Goal: Complete application form: Complete application form

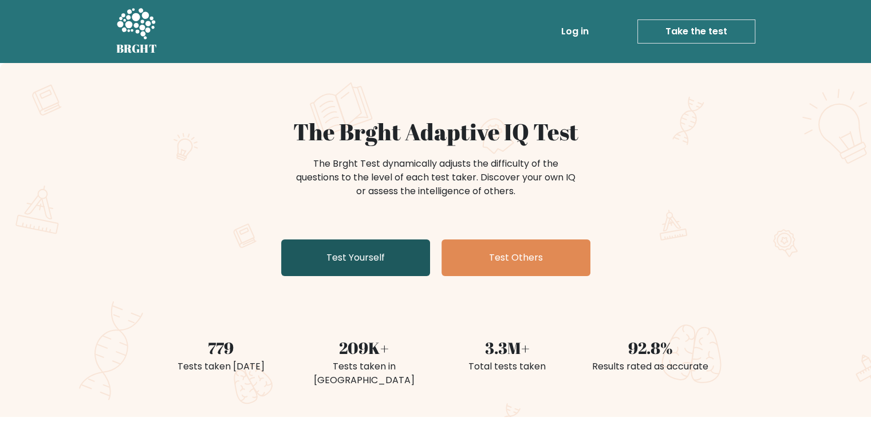
click at [374, 268] on link "Test Yourself" at bounding box center [355, 257] width 149 height 37
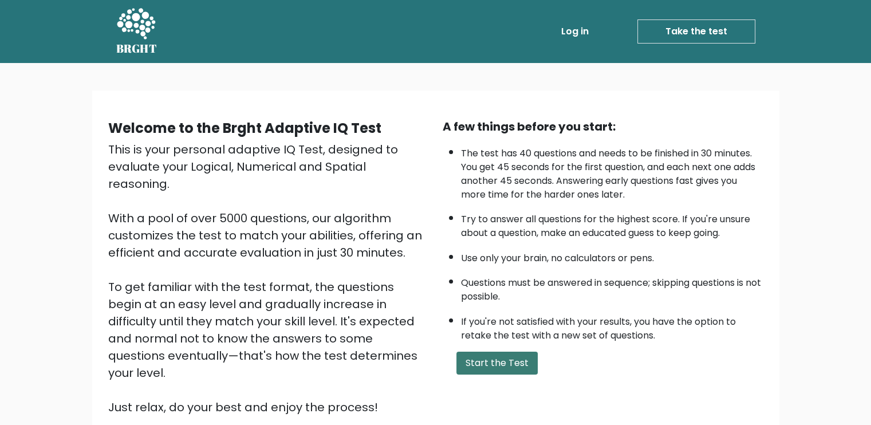
click at [481, 359] on button "Start the Test" at bounding box center [496, 362] width 81 height 23
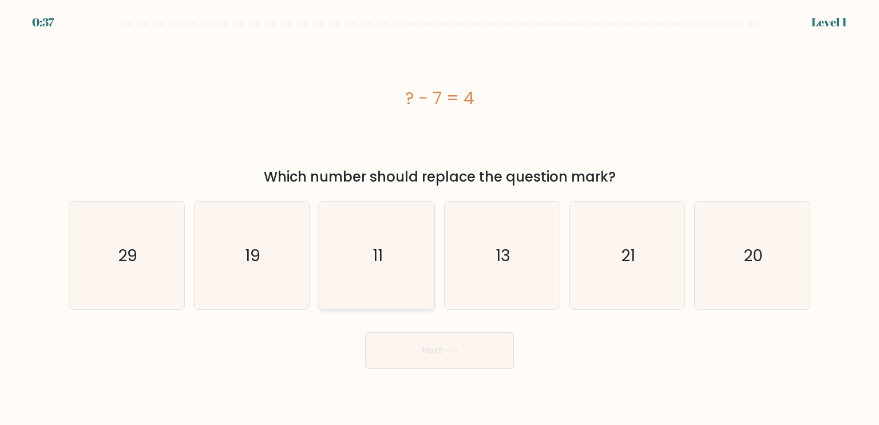
click at [389, 270] on icon "11" at bounding box center [377, 255] width 108 height 108
click at [440, 218] on input "c. 11" at bounding box center [440, 215] width 1 height 6
radio input "true"
click at [458, 341] on button "Next" at bounding box center [439, 350] width 149 height 37
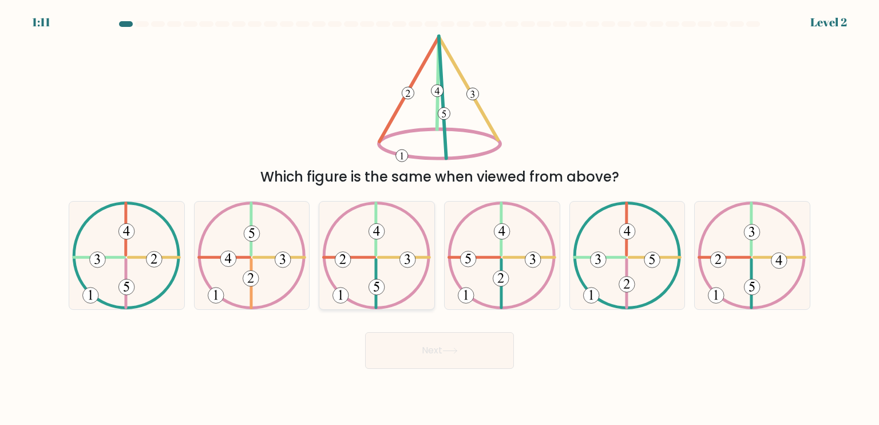
click at [390, 275] on icon at bounding box center [376, 255] width 109 height 108
click at [440, 218] on input "c." at bounding box center [440, 215] width 1 height 6
radio input "true"
click at [445, 338] on button "Next" at bounding box center [439, 350] width 149 height 37
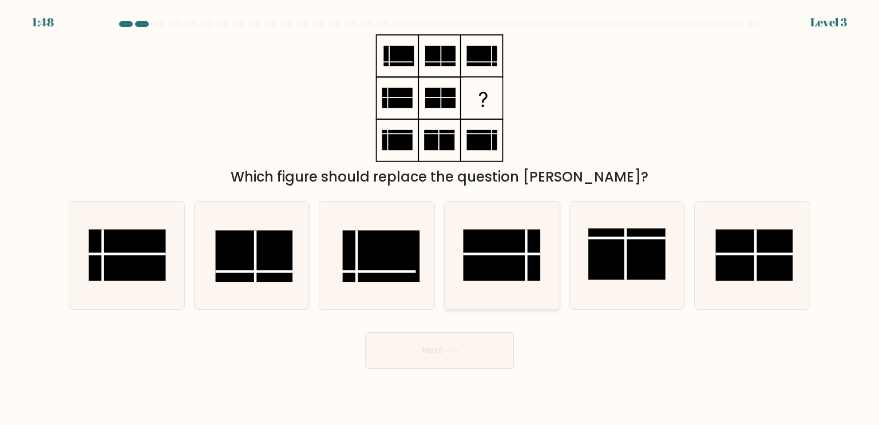
click at [529, 254] on line at bounding box center [502, 254] width 77 height 0
click at [440, 218] on input "d." at bounding box center [440, 215] width 1 height 6
radio input "true"
click at [457, 361] on button "Next" at bounding box center [439, 350] width 149 height 37
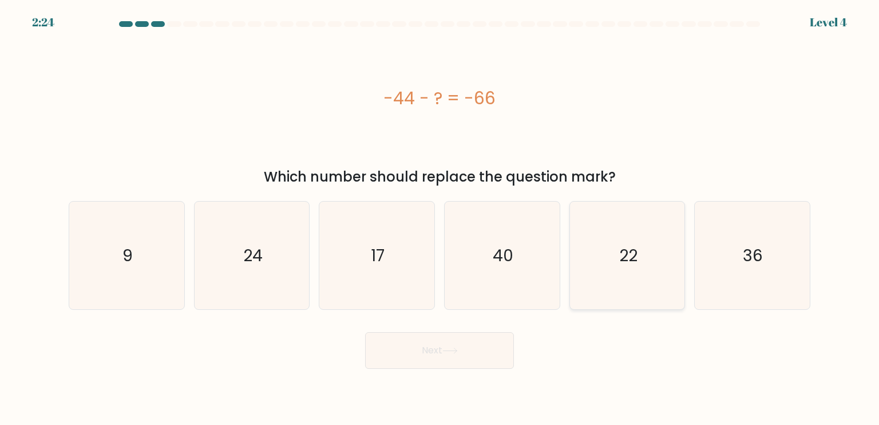
click at [607, 264] on icon "22" at bounding box center [627, 255] width 108 height 108
click at [440, 218] on input "e. 22" at bounding box center [440, 215] width 1 height 6
radio input "true"
click at [467, 348] on button "Next" at bounding box center [439, 350] width 149 height 37
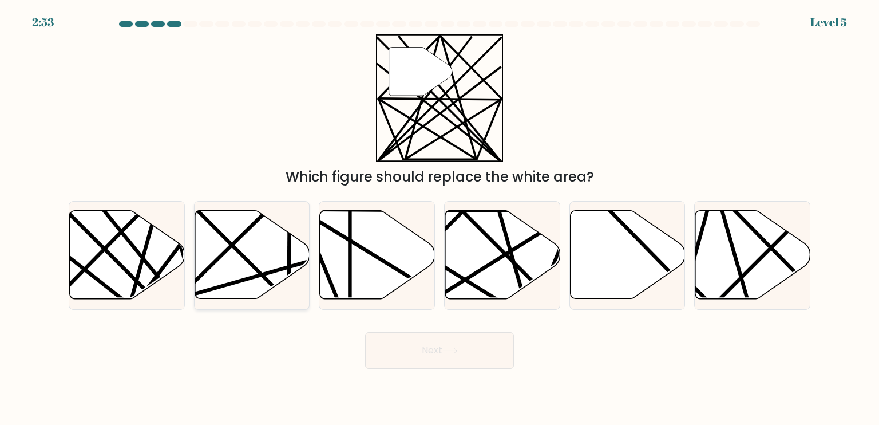
click at [275, 262] on icon at bounding box center [252, 255] width 115 height 88
click at [440, 218] on input "b." at bounding box center [440, 215] width 1 height 6
radio input "true"
click at [153, 273] on line at bounding box center [179, 303] width 185 height 227
click at [440, 218] on input "a." at bounding box center [440, 215] width 1 height 6
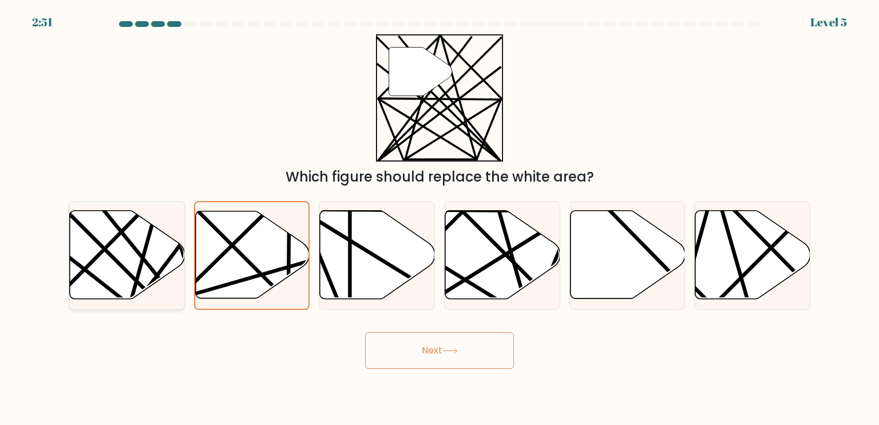
radio input "true"
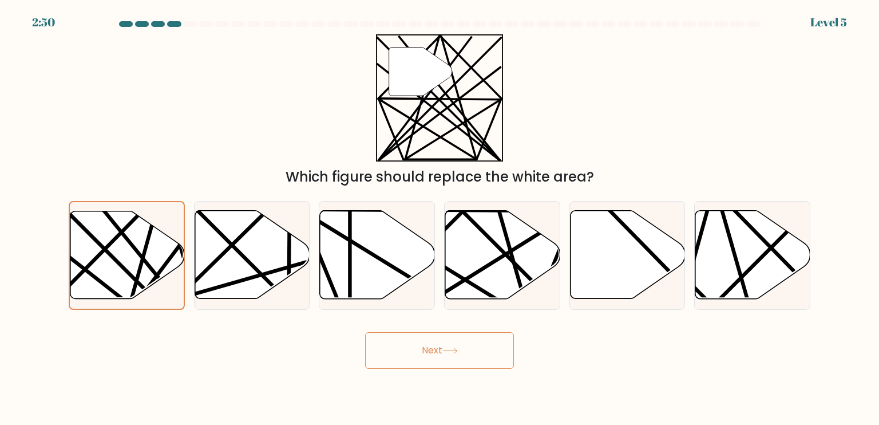
click at [454, 349] on icon at bounding box center [449, 350] width 15 height 6
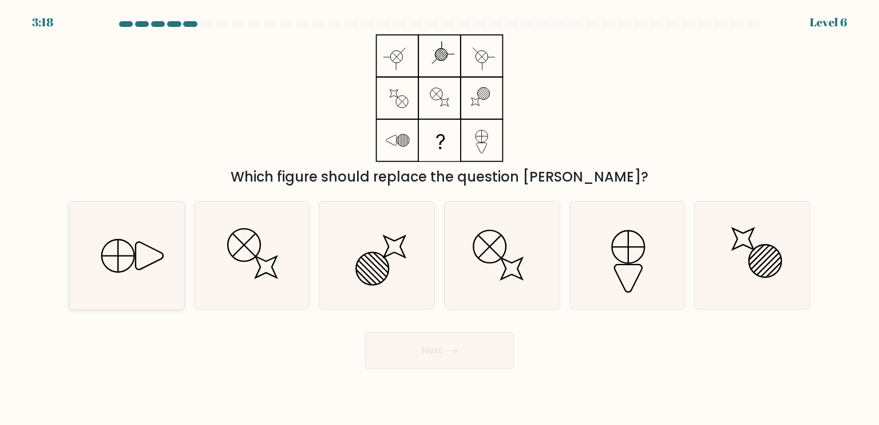
click at [148, 260] on icon at bounding box center [127, 255] width 108 height 108
click at [440, 218] on input "a." at bounding box center [440, 215] width 1 height 6
radio input "true"
click at [435, 347] on button "Next" at bounding box center [439, 350] width 149 height 37
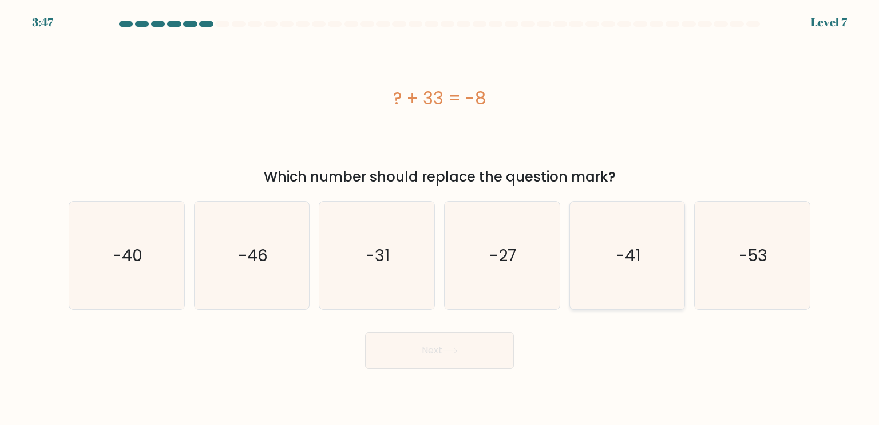
click at [628, 249] on text "-41" at bounding box center [628, 254] width 25 height 23
click at [440, 218] on input "e. -41" at bounding box center [440, 215] width 1 height 6
radio input "true"
click at [454, 337] on button "Next" at bounding box center [439, 350] width 149 height 37
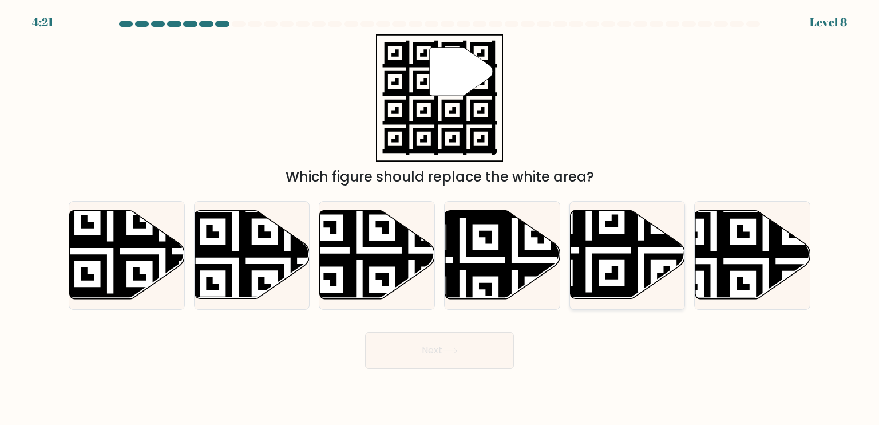
click at [617, 252] on icon at bounding box center [627, 255] width 115 height 88
click at [440, 218] on input "e." at bounding box center [440, 215] width 1 height 6
radio input "true"
click at [456, 343] on button "Next" at bounding box center [439, 350] width 149 height 37
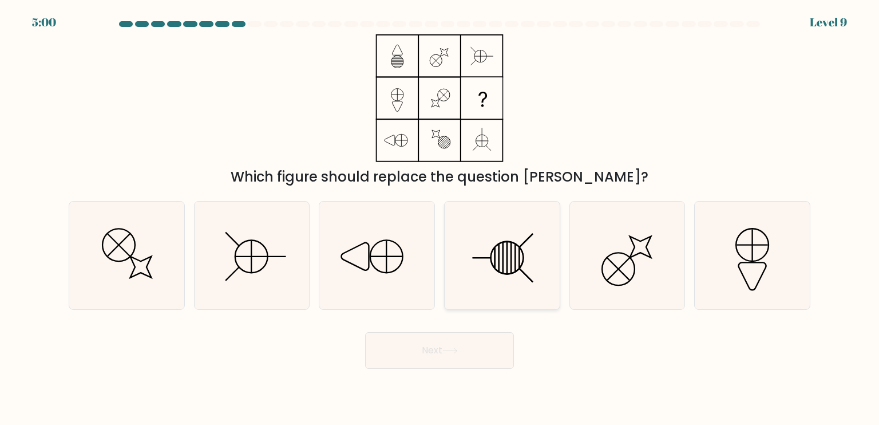
click at [516, 260] on line at bounding box center [516, 257] width 0 height 29
click at [440, 218] on input "d." at bounding box center [440, 215] width 1 height 6
radio input "true"
click at [445, 345] on button "Next" at bounding box center [439, 350] width 149 height 37
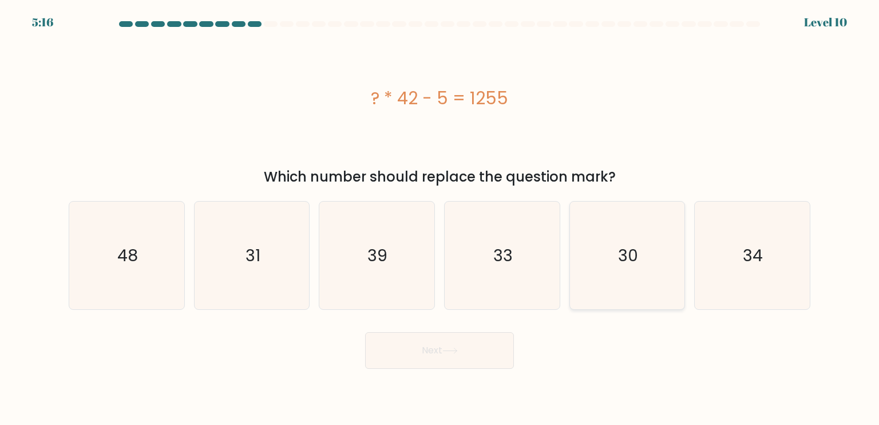
click at [643, 259] on icon "30" at bounding box center [627, 255] width 108 height 108
click at [440, 218] on input "e. 30" at bounding box center [440, 215] width 1 height 6
radio input "true"
click at [443, 350] on button "Next" at bounding box center [439, 350] width 149 height 37
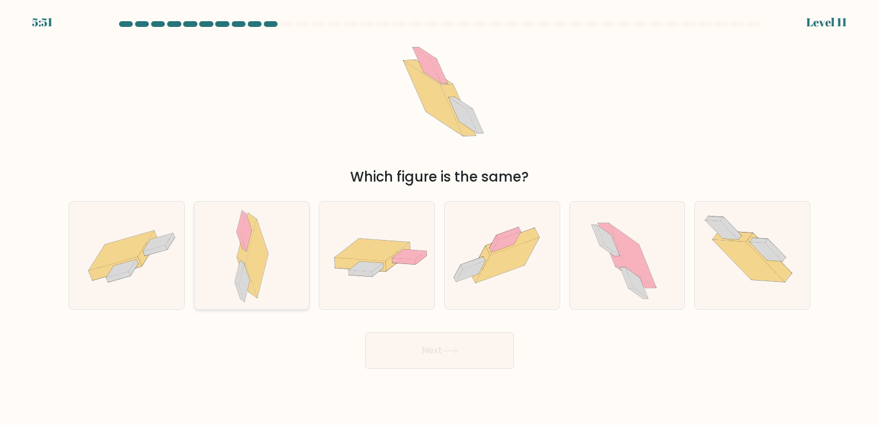
click at [280, 274] on div at bounding box center [252, 255] width 116 height 109
click at [440, 218] on input "b." at bounding box center [440, 215] width 1 height 6
radio input "true"
click at [453, 344] on button "Next" at bounding box center [439, 350] width 149 height 37
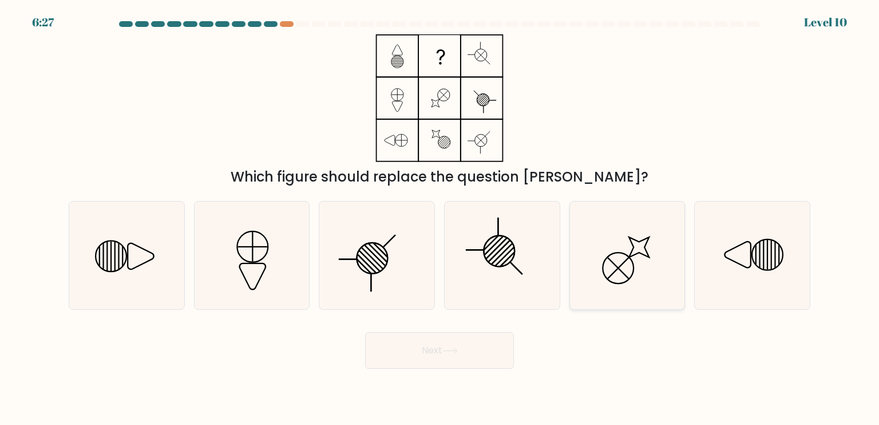
click at [635, 249] on icon at bounding box center [627, 255] width 108 height 108
click at [440, 218] on input "e." at bounding box center [440, 215] width 1 height 6
radio input "true"
click at [433, 351] on button "Next" at bounding box center [439, 350] width 149 height 37
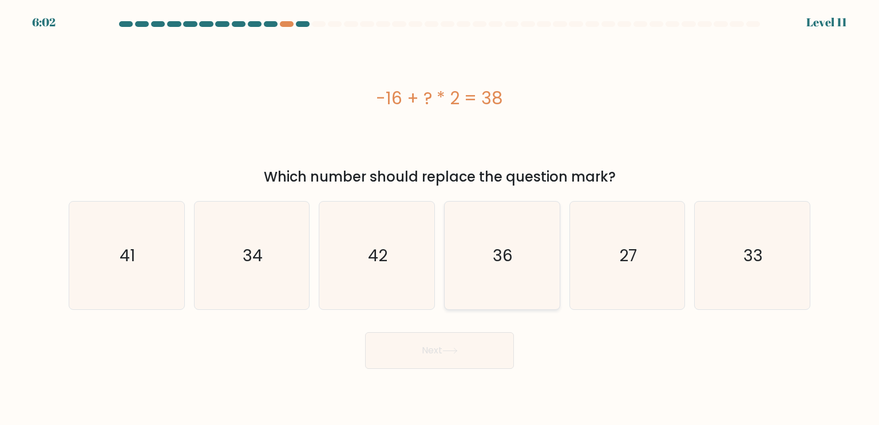
click at [479, 278] on icon "36" at bounding box center [502, 255] width 108 height 108
click at [440, 218] on input "d. 36" at bounding box center [440, 215] width 1 height 6
radio input "true"
click at [718, 272] on icon "33" at bounding box center [752, 255] width 108 height 108
click at [440, 218] on input "f. 33" at bounding box center [440, 215] width 1 height 6
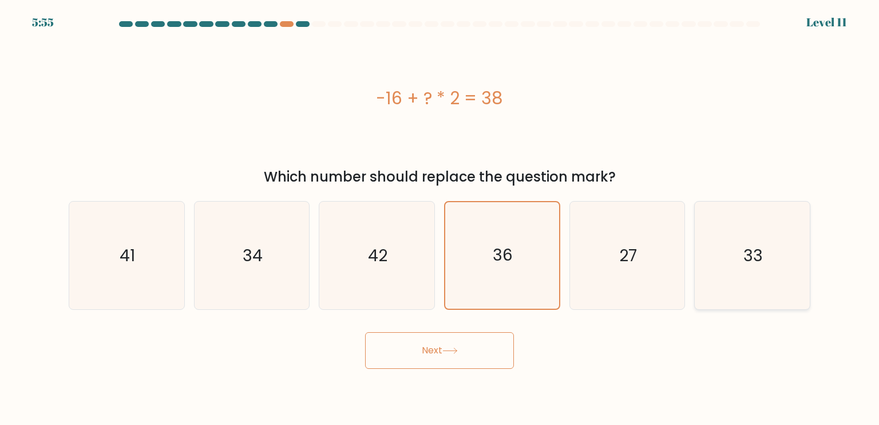
radio input "true"
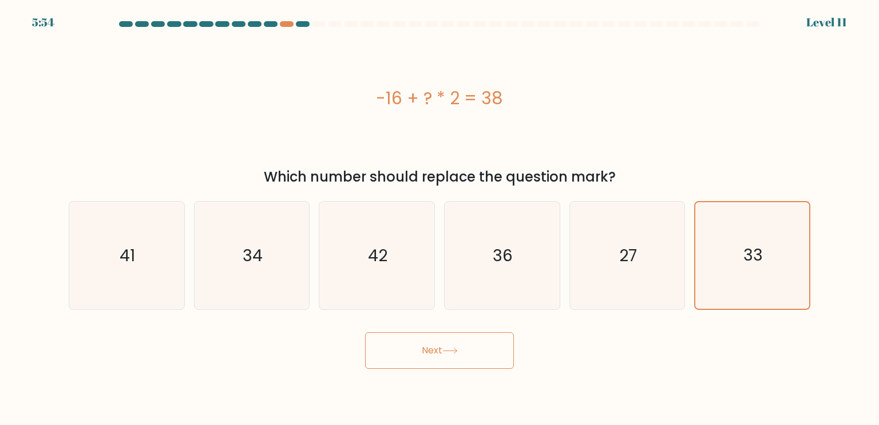
click at [490, 348] on button "Next" at bounding box center [439, 350] width 149 height 37
click at [461, 356] on button "Next" at bounding box center [439, 350] width 149 height 37
click at [751, 259] on text "33" at bounding box center [752, 255] width 19 height 22
click at [440, 218] on input "f. 33" at bounding box center [440, 215] width 1 height 6
click at [464, 346] on button "Next" at bounding box center [439, 350] width 149 height 37
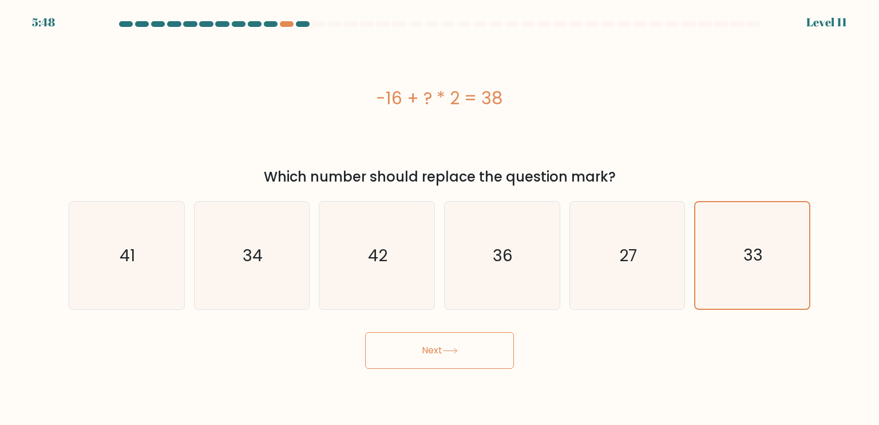
click at [433, 350] on button "Next" at bounding box center [439, 350] width 149 height 37
click at [431, 351] on button "Next" at bounding box center [439, 350] width 149 height 37
click at [291, 280] on icon "34" at bounding box center [252, 255] width 108 height 108
click at [440, 218] on input "b. 34" at bounding box center [440, 215] width 1 height 6
radio input "true"
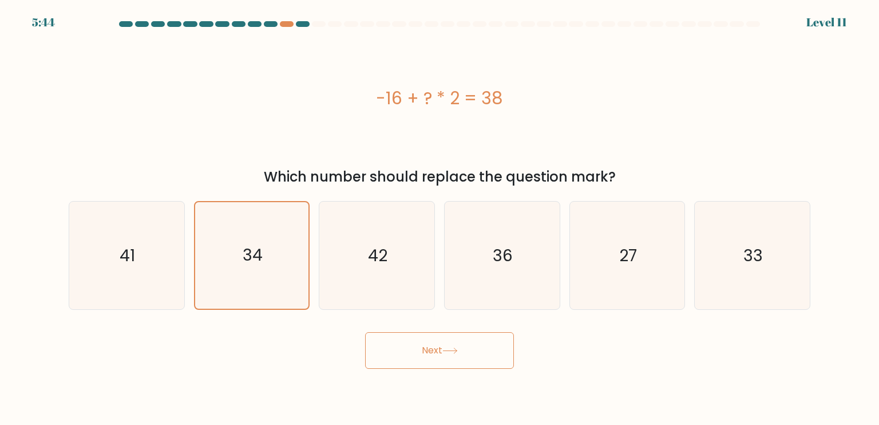
click at [456, 355] on button "Next" at bounding box center [439, 350] width 149 height 37
click at [490, 272] on icon "36" at bounding box center [502, 255] width 108 height 108
click at [440, 218] on input "d. 36" at bounding box center [440, 215] width 1 height 6
radio input "true"
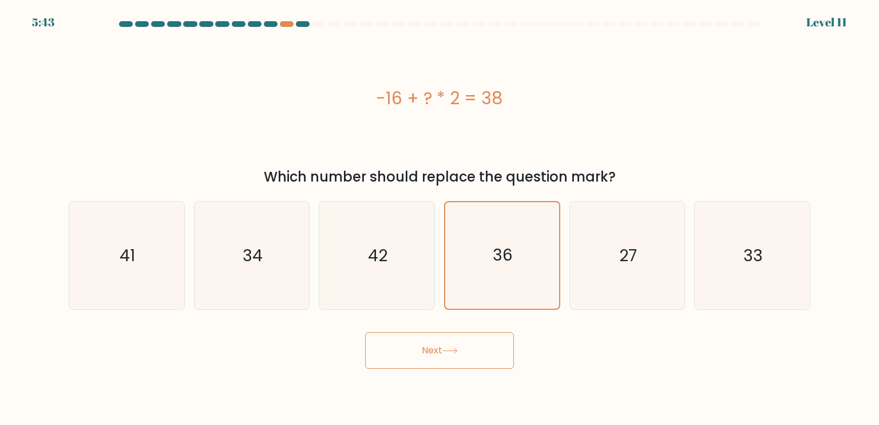
click at [471, 345] on button "Next" at bounding box center [439, 350] width 149 height 37
click at [465, 355] on button "Next" at bounding box center [439, 350] width 149 height 37
drag, startPoint x: 465, startPoint y: 355, endPoint x: 457, endPoint y: 310, distance: 46.0
click at [464, 355] on button "Next" at bounding box center [439, 350] width 149 height 37
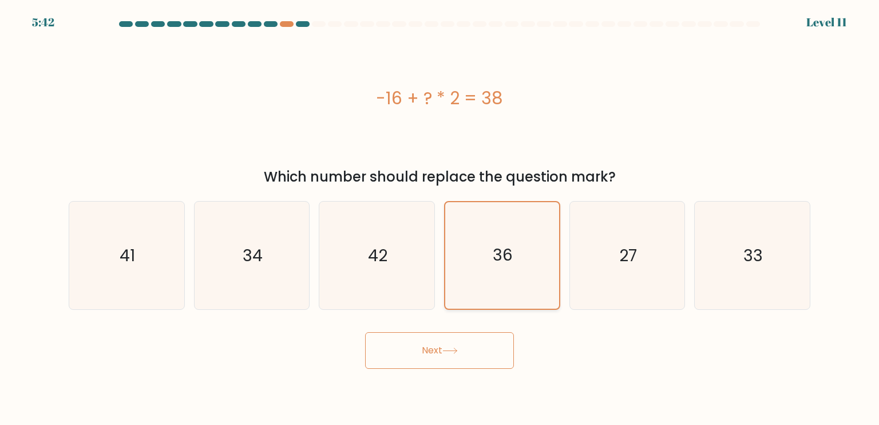
click at [458, 248] on icon "36" at bounding box center [502, 255] width 106 height 106
click at [440, 218] on input "d. 36" at bounding box center [440, 215] width 1 height 6
click at [546, 66] on div "-16 + ? * 2 = 38" at bounding box center [440, 98] width 742 height 128
click at [481, 279] on icon "36" at bounding box center [502, 255] width 106 height 106
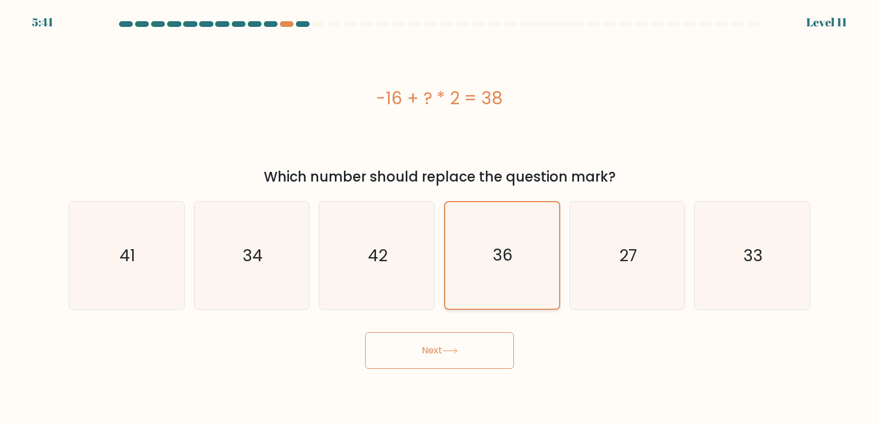
click at [440, 218] on input "d. 36" at bounding box center [440, 215] width 1 height 6
click at [481, 282] on icon "36" at bounding box center [502, 255] width 106 height 106
click at [440, 218] on input "d. 36" at bounding box center [440, 215] width 1 height 6
click at [456, 338] on button "Next" at bounding box center [439, 350] width 149 height 37
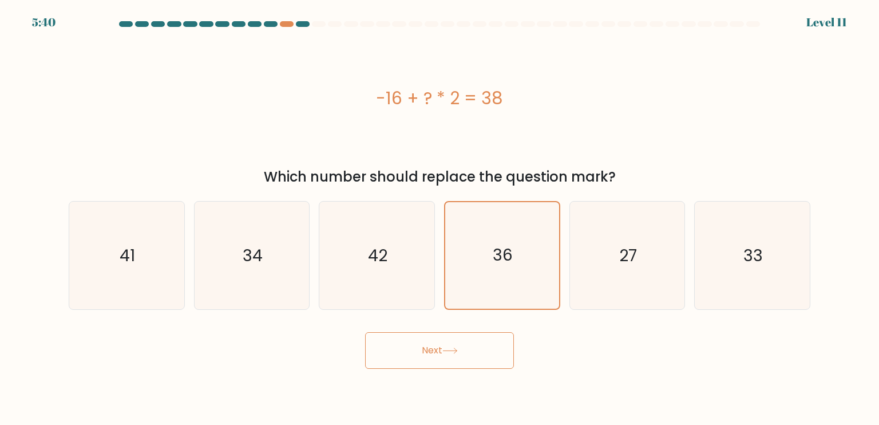
drag, startPoint x: 456, startPoint y: 338, endPoint x: 417, endPoint y: 313, distance: 46.4
click at [454, 338] on button "Next" at bounding box center [439, 350] width 149 height 37
drag, startPoint x: 403, startPoint y: 284, endPoint x: 395, endPoint y: 276, distance: 10.9
click at [401, 283] on icon "42" at bounding box center [377, 255] width 108 height 108
click at [440, 218] on input "c. 42" at bounding box center [440, 215] width 1 height 6
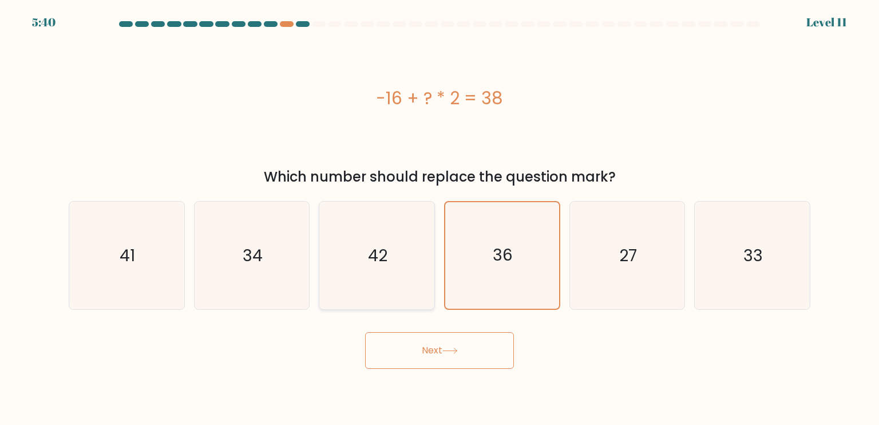
radio input "true"
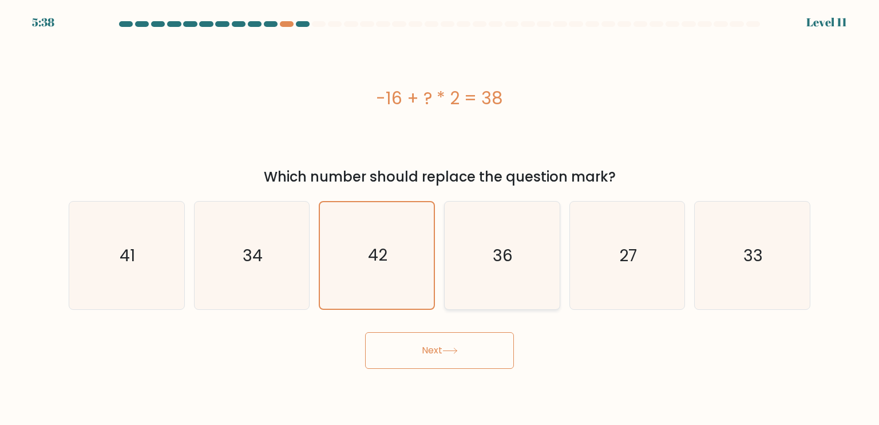
click at [501, 247] on text "36" at bounding box center [503, 254] width 20 height 23
click at [440, 218] on input "d. 36" at bounding box center [440, 215] width 1 height 6
radio input "true"
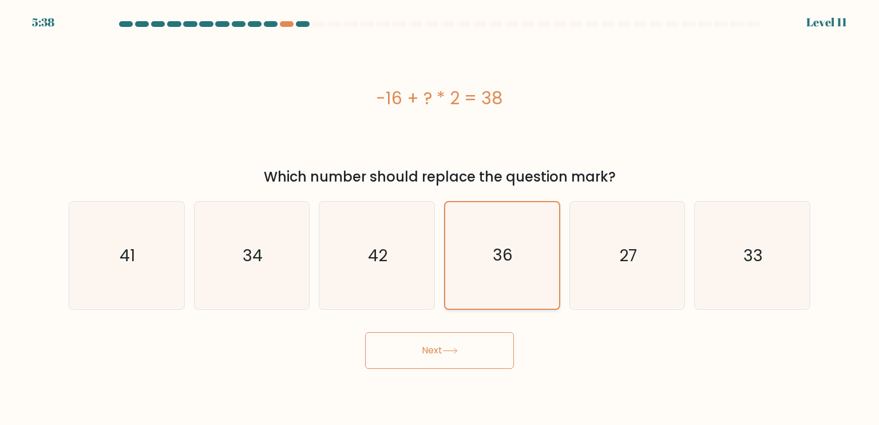
click at [501, 248] on text "36" at bounding box center [503, 255] width 20 height 22
click at [440, 218] on input "d. 36" at bounding box center [440, 215] width 1 height 6
drag, startPoint x: 478, startPoint y: 350, endPoint x: 362, endPoint y: 61, distance: 311.2
click at [475, 345] on button "Next" at bounding box center [439, 350] width 149 height 37
click at [666, 265] on icon "27" at bounding box center [627, 255] width 108 height 108
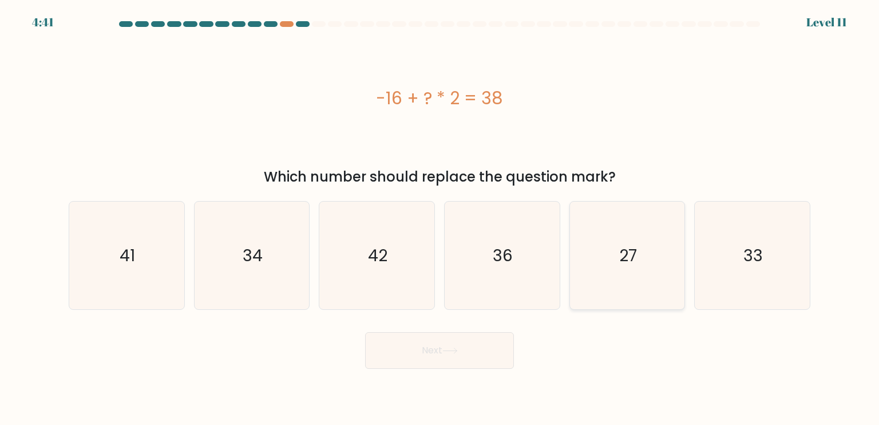
click at [440, 218] on input "e. 27" at bounding box center [440, 215] width 1 height 6
radio input "true"
click at [413, 361] on button "Next" at bounding box center [439, 350] width 149 height 37
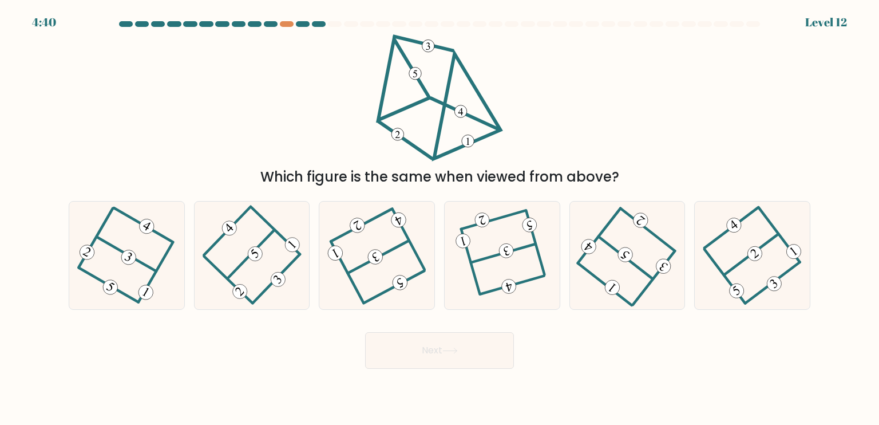
click at [474, 350] on button "Next" at bounding box center [439, 350] width 149 height 37
click at [609, 71] on div "Which figure is the same when viewed from above?" at bounding box center [439, 110] width 755 height 153
click at [522, 259] on icon at bounding box center [502, 255] width 83 height 86
click at [440, 218] on input "d." at bounding box center [440, 215] width 1 height 6
radio input "true"
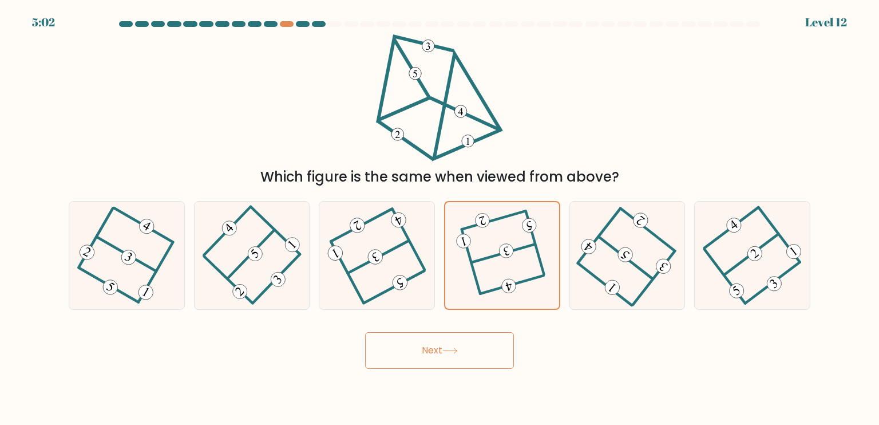
click at [470, 340] on button "Next" at bounding box center [439, 350] width 149 height 37
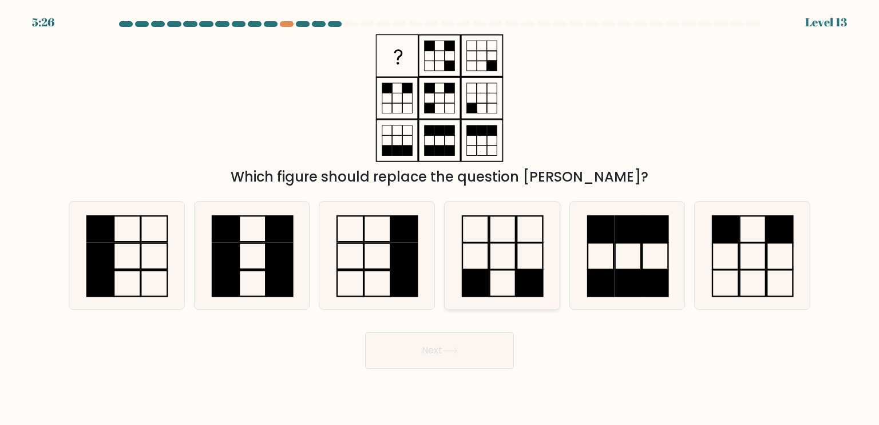
click at [522, 256] on icon at bounding box center [502, 255] width 108 height 108
click at [440, 218] on input "d." at bounding box center [440, 215] width 1 height 6
radio input "true"
click at [763, 233] on icon at bounding box center [752, 255] width 108 height 108
click at [440, 218] on input "f." at bounding box center [440, 215] width 1 height 6
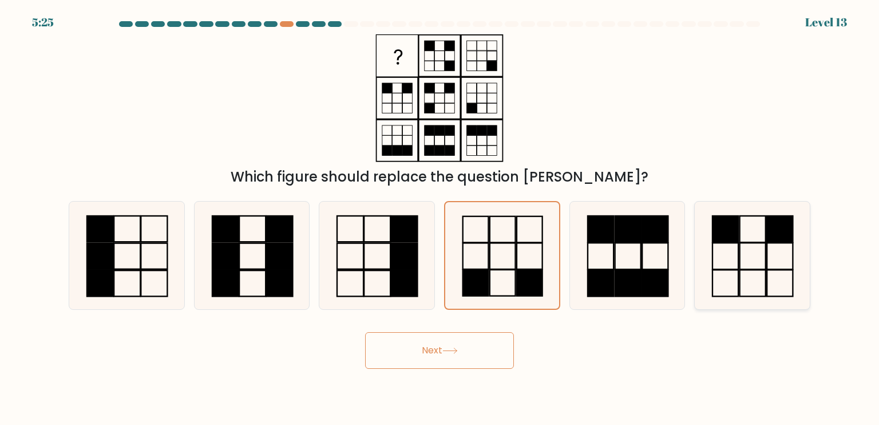
radio input "true"
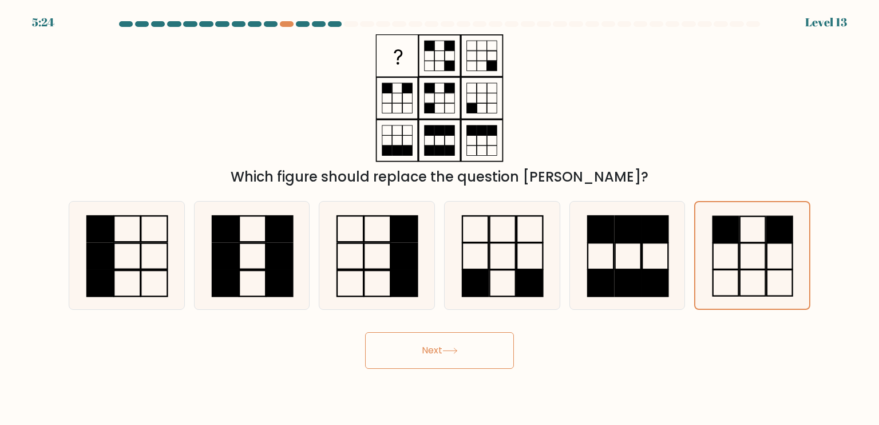
click at [470, 345] on button "Next" at bounding box center [439, 350] width 149 height 37
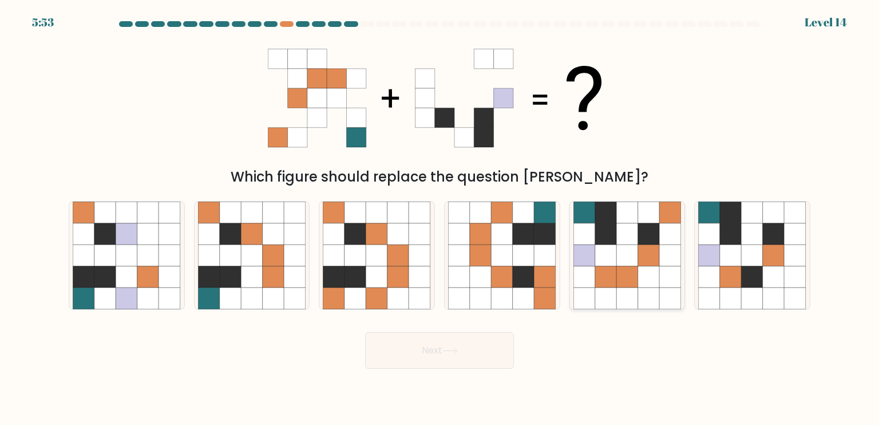
click at [646, 263] on icon at bounding box center [649, 255] width 22 height 22
click at [440, 218] on input "e." at bounding box center [440, 215] width 1 height 6
radio input "true"
click at [476, 341] on button "Next" at bounding box center [439, 350] width 149 height 37
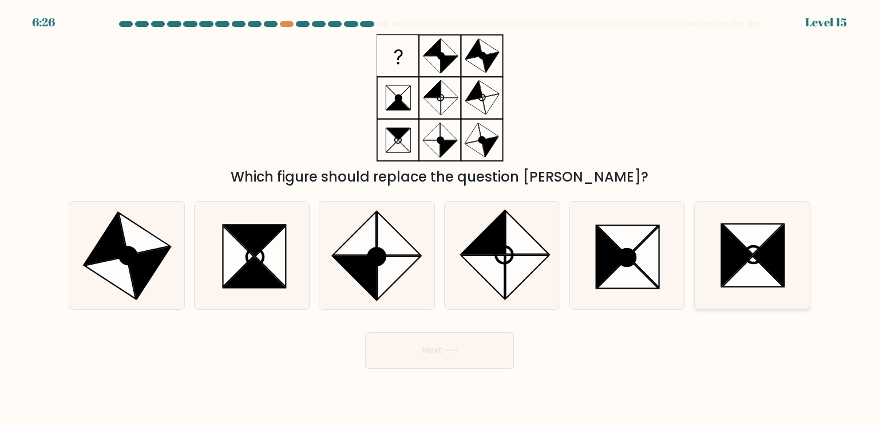
click at [742, 259] on icon at bounding box center [737, 254] width 30 height 61
click at [440, 218] on input "f." at bounding box center [440, 215] width 1 height 6
radio input "true"
click at [449, 350] on icon at bounding box center [449, 350] width 15 height 6
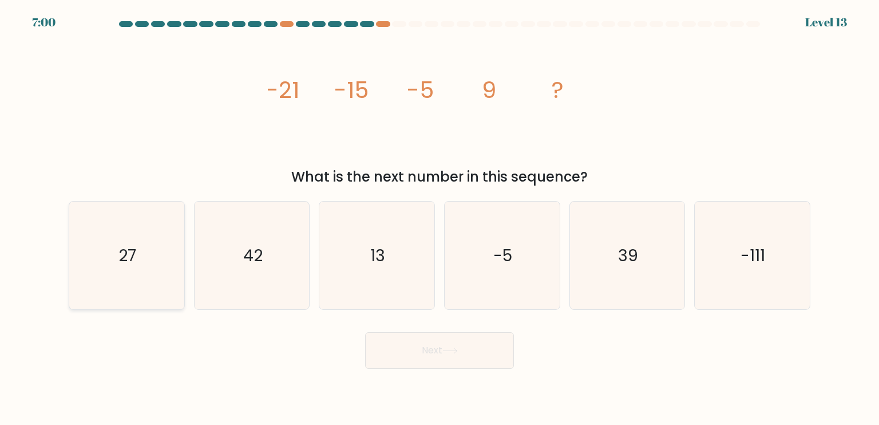
drag, startPoint x: 142, startPoint y: 255, endPoint x: 485, endPoint y: 360, distance: 359.2
click at [142, 254] on icon "27" at bounding box center [127, 255] width 108 height 108
click at [440, 218] on input "a. 27" at bounding box center [440, 215] width 1 height 6
radio input "true"
click at [491, 357] on button "Next" at bounding box center [439, 350] width 149 height 37
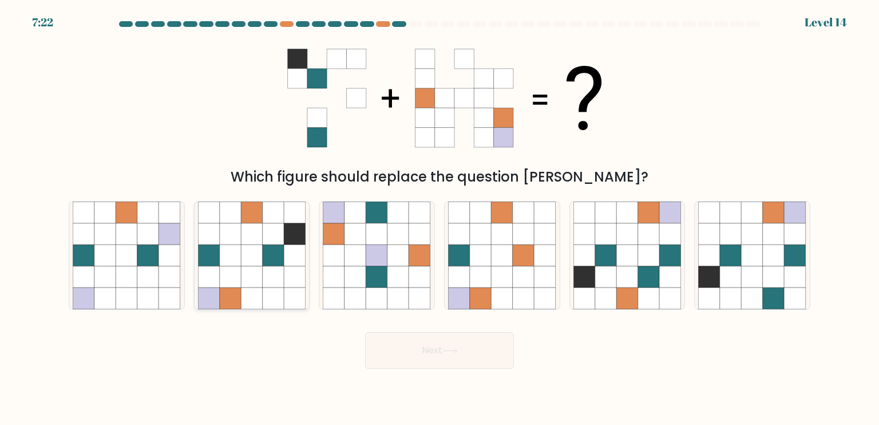
click at [271, 244] on icon at bounding box center [274, 255] width 22 height 22
click at [440, 218] on input "b." at bounding box center [440, 215] width 1 height 6
radio input "true"
click at [451, 352] on icon at bounding box center [449, 350] width 15 height 6
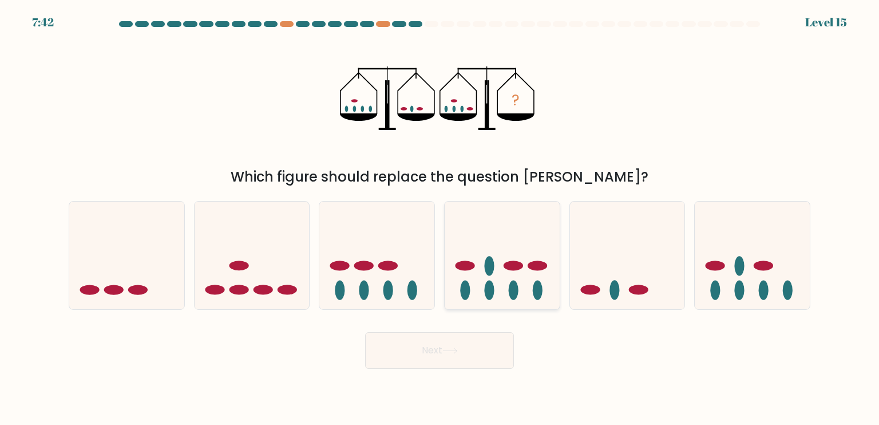
click at [504, 259] on icon at bounding box center [502, 255] width 115 height 95
click at [440, 218] on input "d." at bounding box center [440, 215] width 1 height 6
radio input "true"
drag, startPoint x: 160, startPoint y: 297, endPoint x: 321, endPoint y: 354, distance: 170.0
click at [160, 297] on icon at bounding box center [126, 255] width 115 height 95
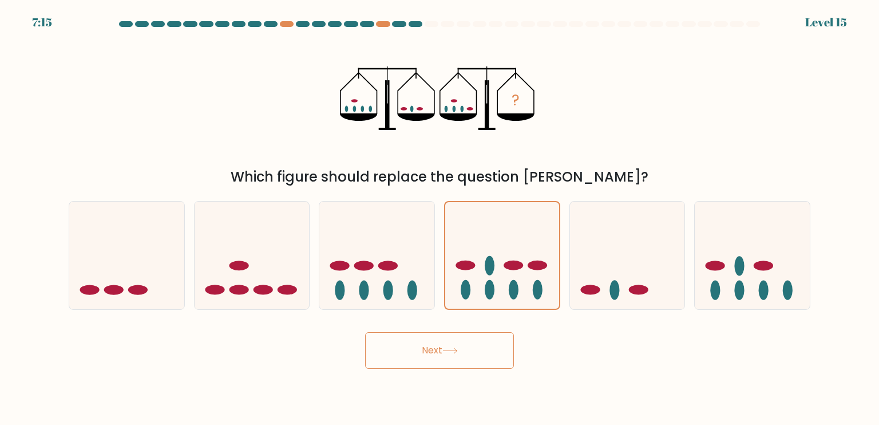
click at [440, 218] on input "a." at bounding box center [440, 215] width 1 height 6
radio input "true"
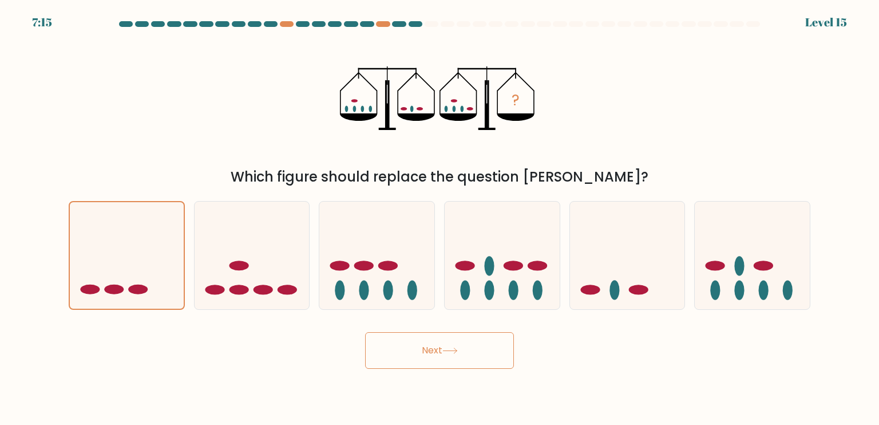
drag, startPoint x: 485, startPoint y: 350, endPoint x: 481, endPoint y: 356, distance: 7.5
click at [484, 350] on button "Next" at bounding box center [439, 350] width 149 height 37
click at [440, 351] on button "Next" at bounding box center [439, 350] width 149 height 37
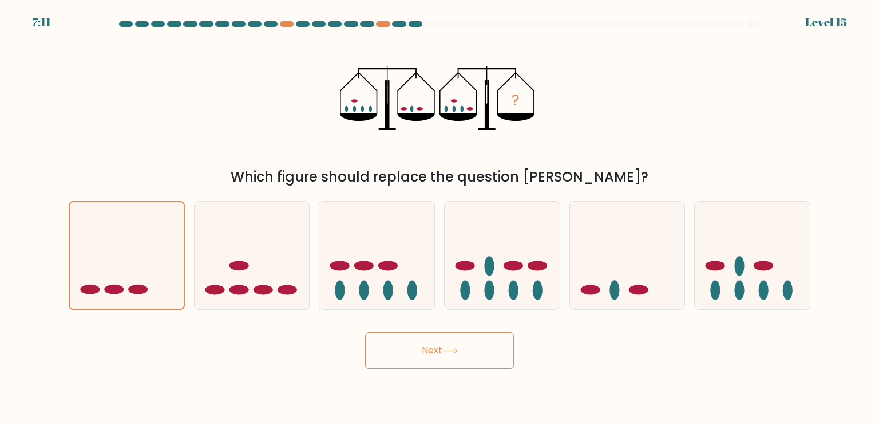
click at [440, 351] on button "Next" at bounding box center [439, 350] width 149 height 37
click at [149, 268] on icon at bounding box center [126, 255] width 115 height 95
click at [440, 218] on input "a." at bounding box center [440, 215] width 1 height 6
radio input "true"
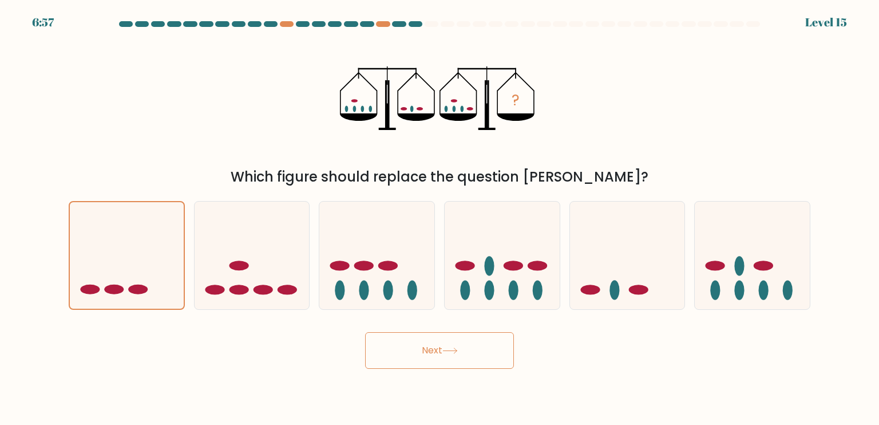
click at [413, 341] on button "Next" at bounding box center [439, 350] width 149 height 37
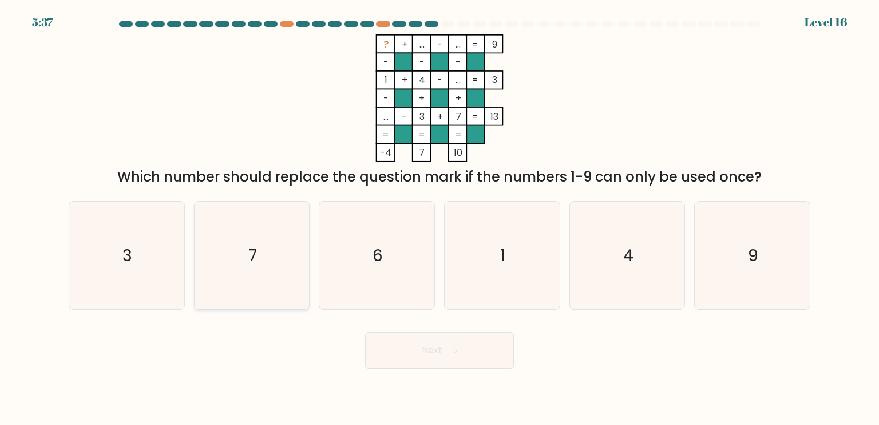
click at [300, 234] on icon "7" at bounding box center [252, 255] width 108 height 108
click at [440, 218] on input "b. 7" at bounding box center [440, 215] width 1 height 6
radio input "true"
click at [442, 342] on button "Next" at bounding box center [439, 350] width 149 height 37
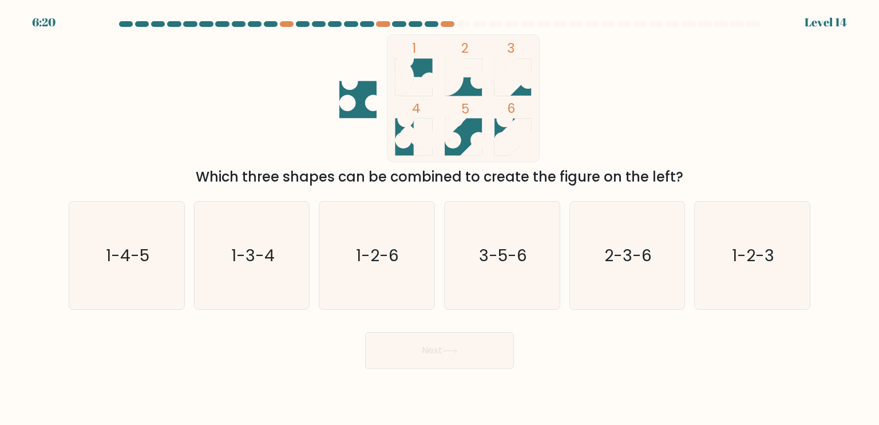
click at [590, 97] on icon "1 2 3 4 5 6" at bounding box center [440, 98] width 308 height 128
click at [521, 253] on text "3-5-6" at bounding box center [503, 254] width 48 height 23
click at [440, 218] on input "d. 3-5-6" at bounding box center [440, 215] width 1 height 6
radio input "true"
click at [490, 334] on button "Next" at bounding box center [439, 350] width 149 height 37
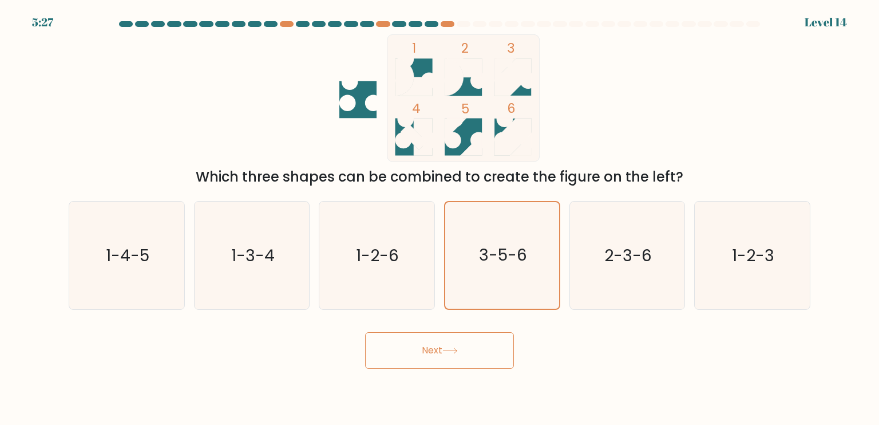
click at [454, 356] on button "Next" at bounding box center [439, 350] width 149 height 37
click at [521, 267] on icon "3-5-6" at bounding box center [502, 255] width 108 height 108
click at [440, 218] on input "d. 3-5-6" at bounding box center [440, 215] width 1 height 6
radio input "true"
click at [468, 362] on button "Next" at bounding box center [439, 350] width 149 height 37
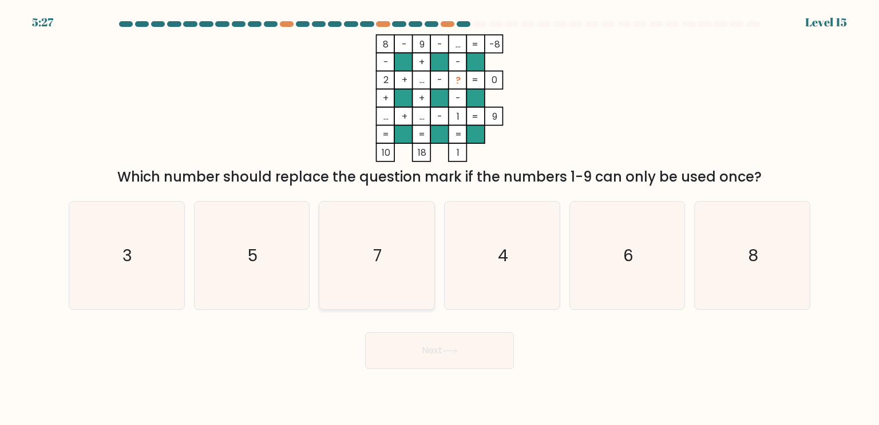
click at [398, 219] on icon "7" at bounding box center [377, 255] width 108 height 108
click at [440, 218] on input "c. 7" at bounding box center [440, 215] width 1 height 6
radio input "true"
click at [456, 353] on icon at bounding box center [449, 350] width 15 height 6
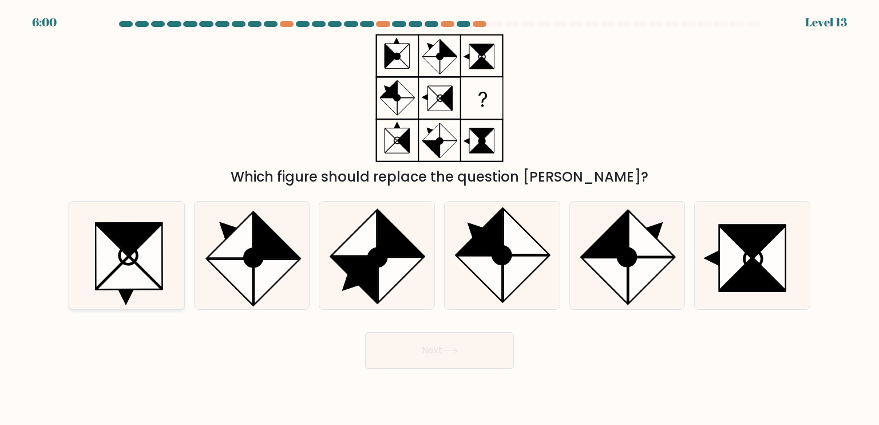
click at [136, 272] on icon at bounding box center [129, 273] width 65 height 32
click at [440, 218] on input "a." at bounding box center [440, 215] width 1 height 6
radio input "true"
click at [426, 352] on button "Next" at bounding box center [439, 350] width 149 height 37
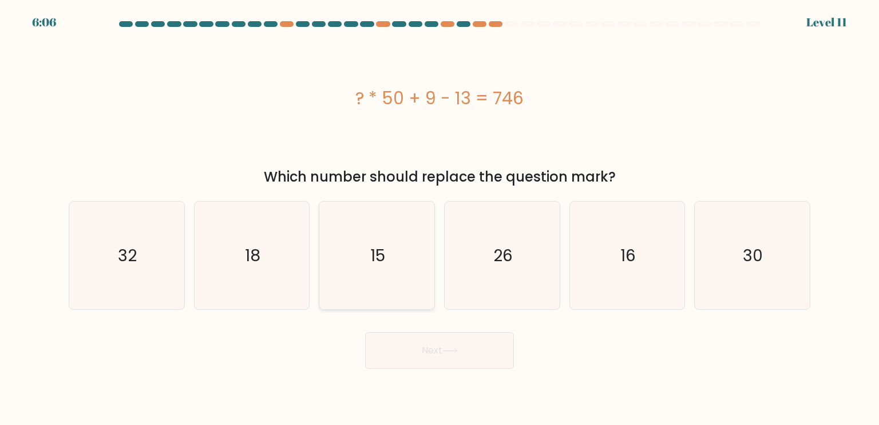
click at [368, 263] on icon "15" at bounding box center [377, 255] width 108 height 108
click at [440, 218] on input "c. 15" at bounding box center [440, 215] width 1 height 6
radio input "true"
click at [452, 347] on button "Next" at bounding box center [439, 350] width 149 height 37
click at [466, 363] on button "Next" at bounding box center [439, 350] width 149 height 37
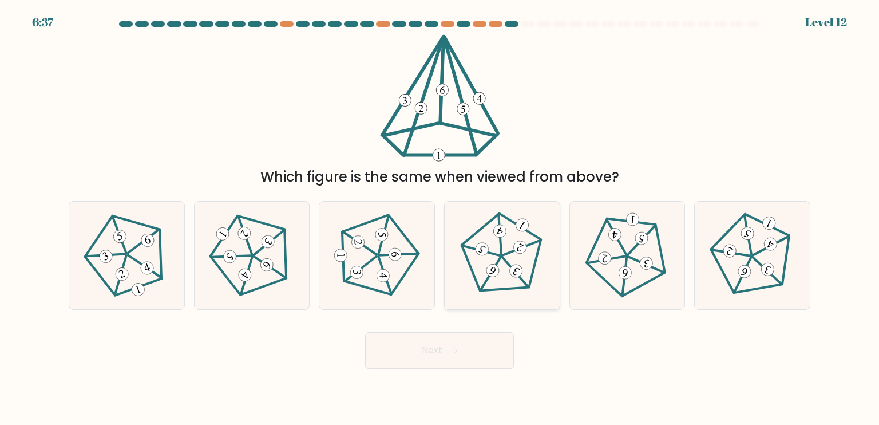
click at [504, 251] on icon at bounding box center [502, 255] width 86 height 86
click at [440, 218] on input "d." at bounding box center [440, 215] width 1 height 6
radio input "true"
click at [438, 334] on button "Next" at bounding box center [439, 350] width 149 height 37
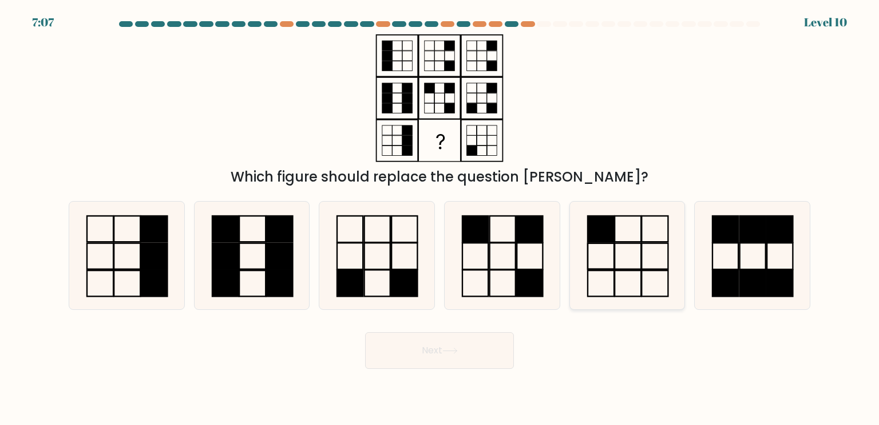
click at [602, 245] on icon at bounding box center [627, 255] width 108 height 108
click at [440, 218] on input "e." at bounding box center [440, 215] width 1 height 6
radio input "true"
click at [442, 345] on button "Next" at bounding box center [439, 350] width 149 height 37
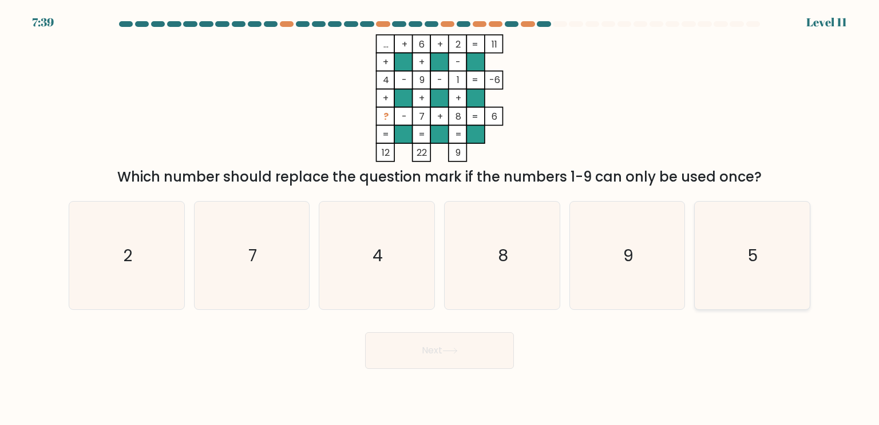
click at [790, 256] on icon "5" at bounding box center [752, 255] width 108 height 108
click at [440, 218] on input "f. 5" at bounding box center [440, 215] width 1 height 6
radio input "true"
click at [419, 350] on button "Next" at bounding box center [439, 350] width 149 height 37
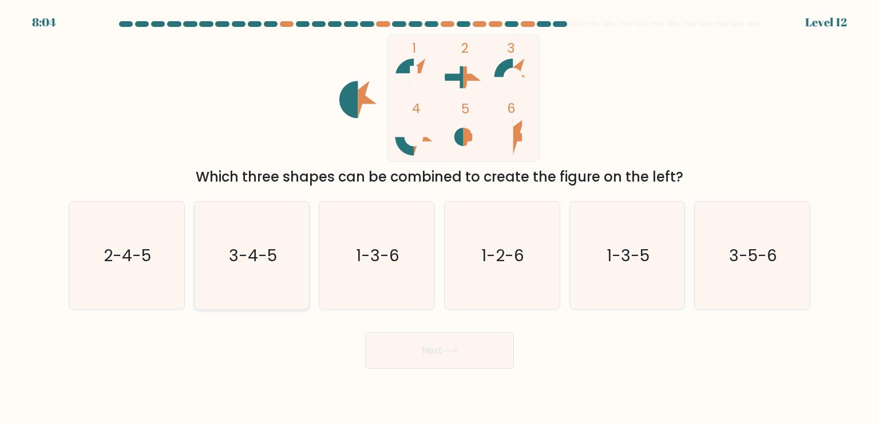
click at [256, 258] on text "3-4-5" at bounding box center [253, 254] width 48 height 23
click at [440, 218] on input "b. 3-4-5" at bounding box center [440, 215] width 1 height 6
radio input "true"
click at [474, 358] on button "Next" at bounding box center [439, 350] width 149 height 37
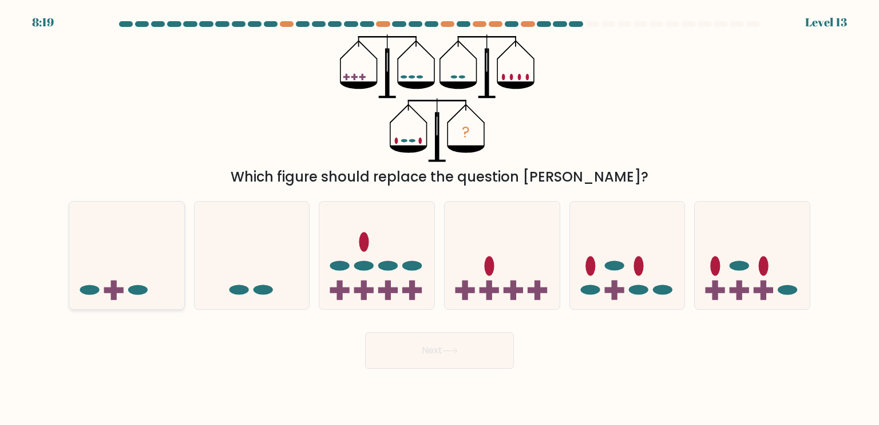
click at [155, 267] on icon at bounding box center [126, 255] width 115 height 95
click at [440, 218] on input "a." at bounding box center [440, 215] width 1 height 6
radio input "true"
click at [406, 358] on button "Next" at bounding box center [439, 350] width 149 height 37
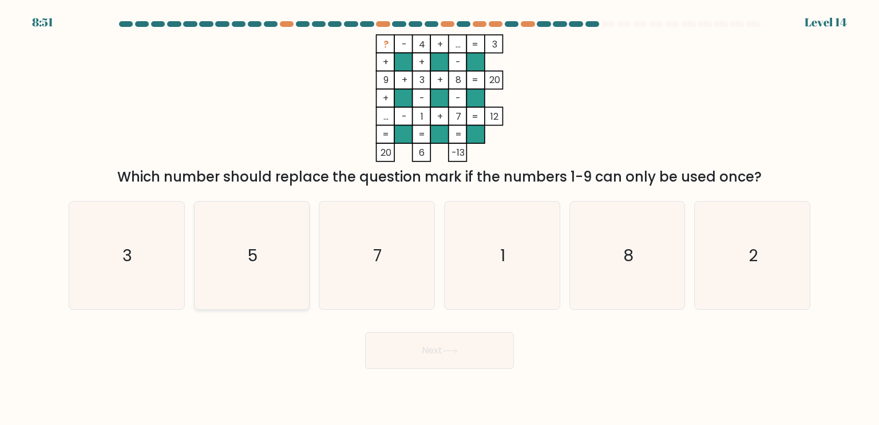
click at [252, 234] on icon "5" at bounding box center [252, 255] width 108 height 108
click at [440, 218] on input "b. 5" at bounding box center [440, 215] width 1 height 6
radio input "true"
click at [469, 350] on button "Next" at bounding box center [439, 350] width 149 height 37
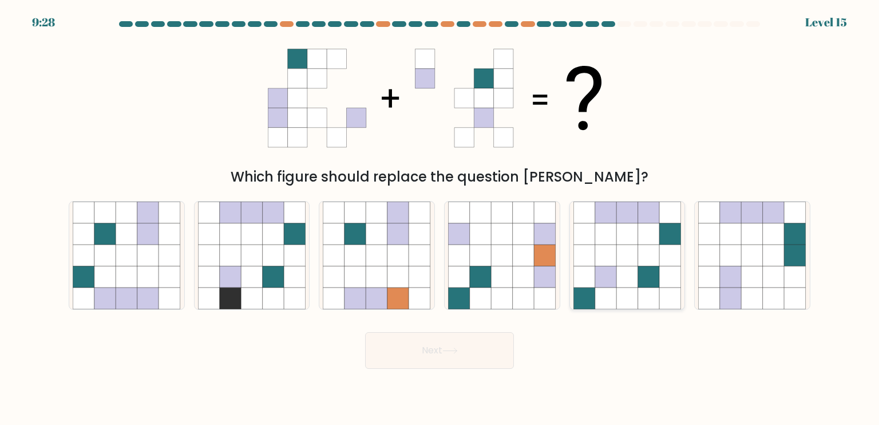
click at [662, 235] on icon at bounding box center [670, 234] width 22 height 22
click at [440, 218] on input "e." at bounding box center [440, 215] width 1 height 6
radio input "true"
click at [140, 280] on icon at bounding box center [148, 277] width 22 height 22
click at [440, 218] on input "a." at bounding box center [440, 215] width 1 height 6
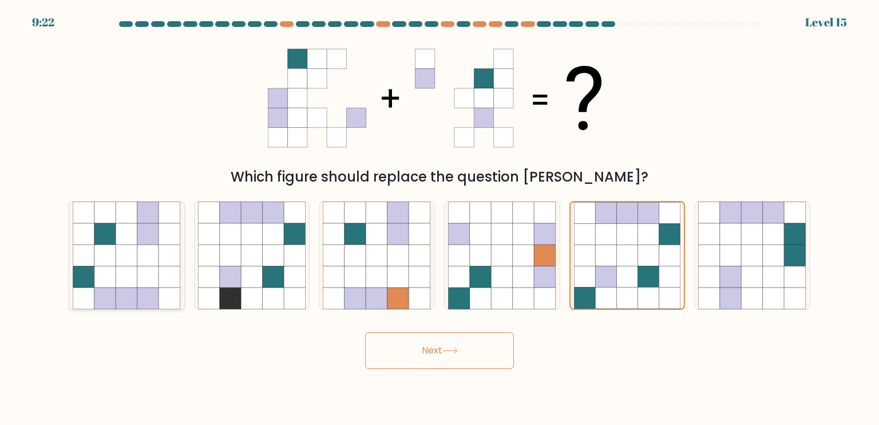
radio input "true"
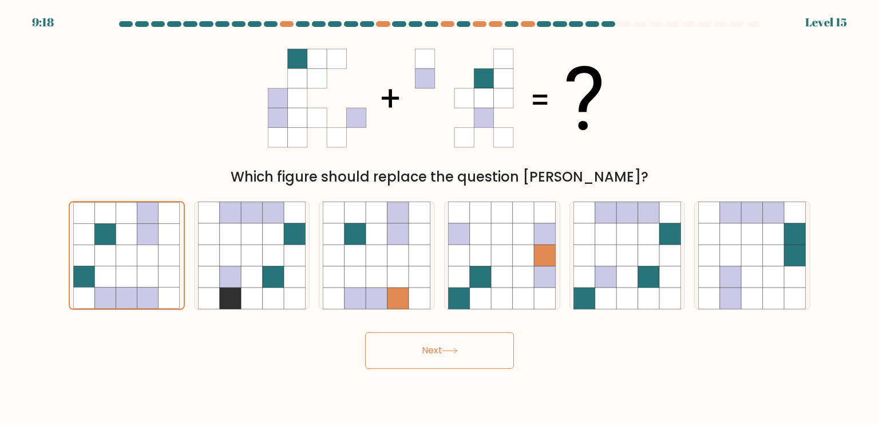
click at [469, 353] on button "Next" at bounding box center [439, 350] width 149 height 37
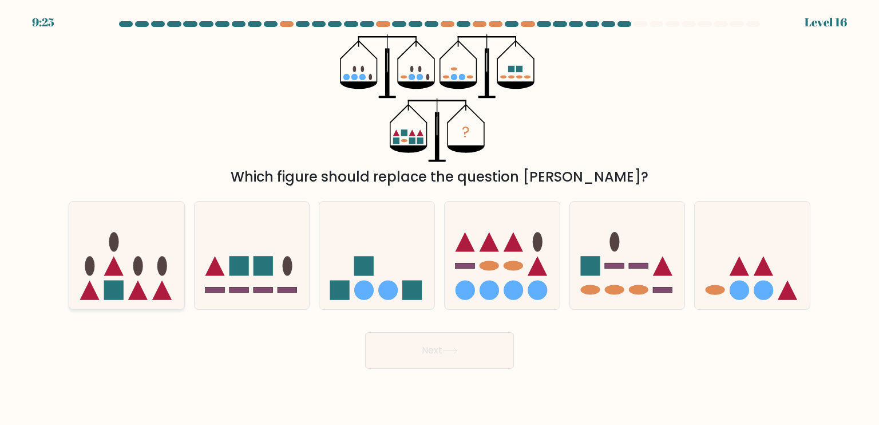
click at [163, 279] on icon at bounding box center [126, 255] width 115 height 95
click at [440, 218] on input "a." at bounding box center [440, 215] width 1 height 6
radio input "true"
click at [414, 340] on button "Next" at bounding box center [439, 350] width 149 height 37
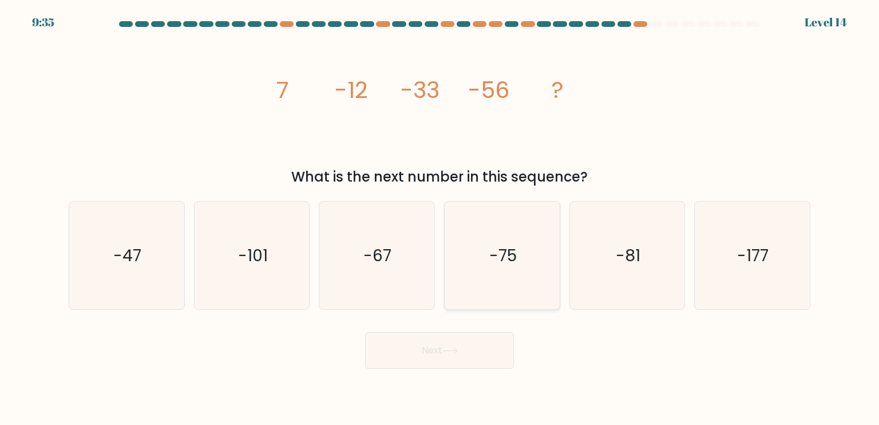
click at [494, 258] on text "-75" at bounding box center [502, 254] width 27 height 23
click at [440, 218] on input "d. -75" at bounding box center [440, 215] width 1 height 6
radio input "true"
click at [636, 254] on text "-81" at bounding box center [628, 254] width 25 height 23
click at [440, 218] on input "e. -81" at bounding box center [440, 215] width 1 height 6
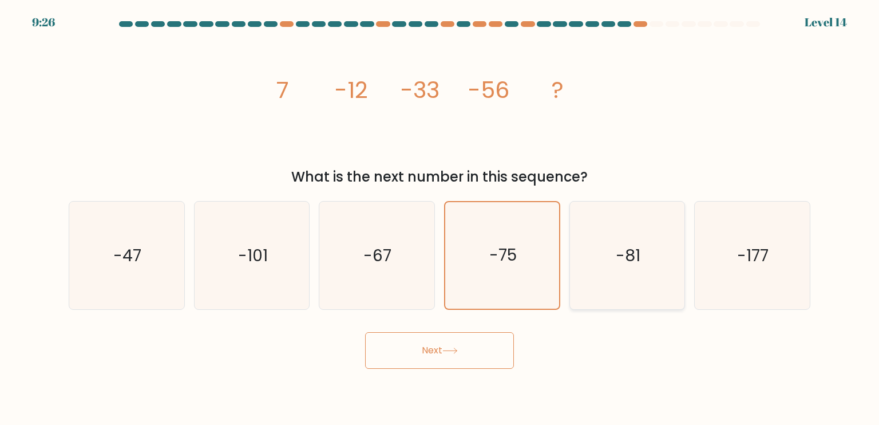
radio input "true"
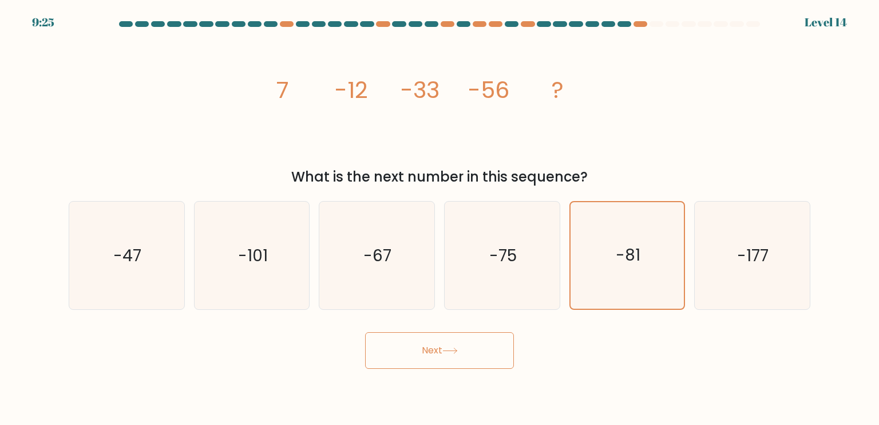
click at [451, 350] on icon at bounding box center [449, 350] width 15 height 6
click at [475, 350] on button "Next" at bounding box center [439, 350] width 149 height 37
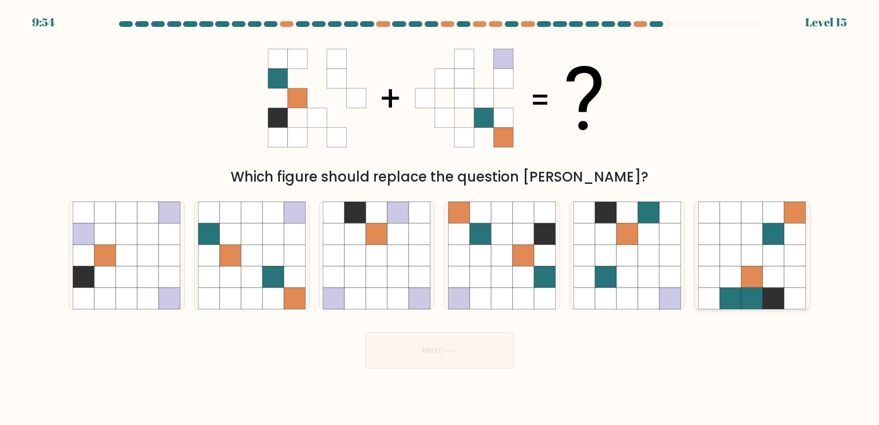
click at [766, 249] on icon at bounding box center [774, 255] width 22 height 22
click at [440, 218] on input "f." at bounding box center [440, 215] width 1 height 6
radio input "true"
click at [536, 256] on icon at bounding box center [546, 255] width 22 height 22
click at [440, 218] on input "d." at bounding box center [440, 215] width 1 height 6
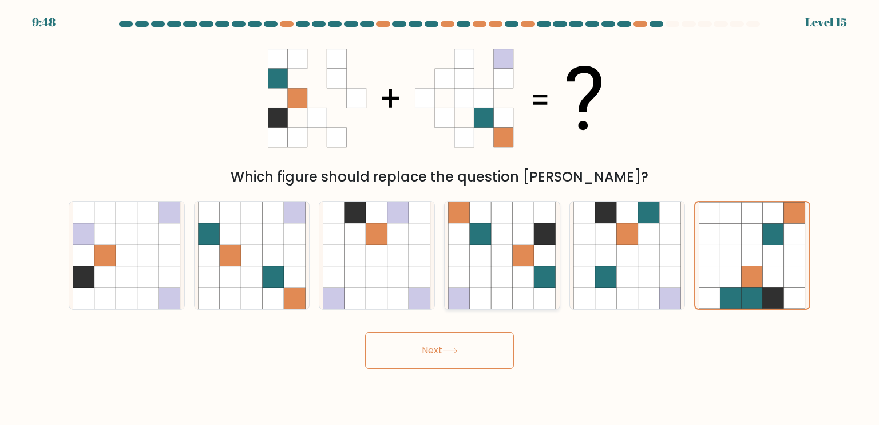
radio input "true"
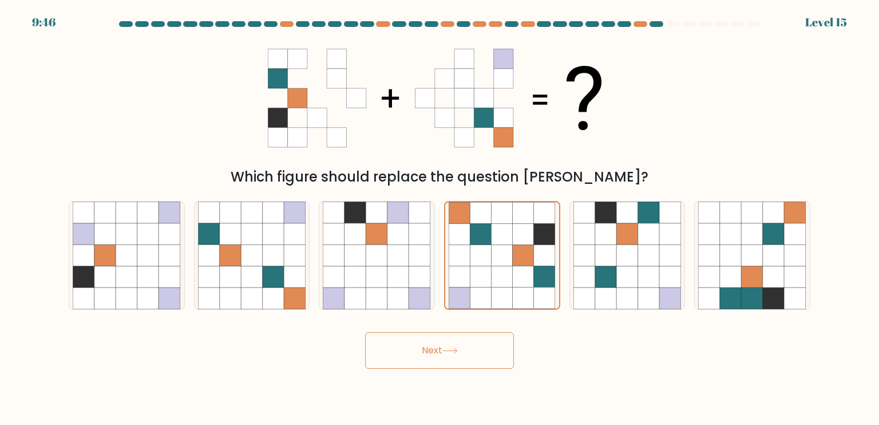
click at [449, 357] on button "Next" at bounding box center [439, 350] width 149 height 37
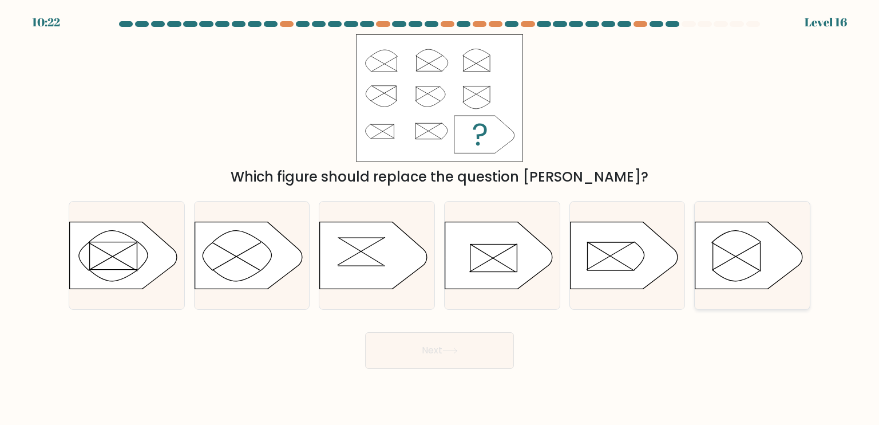
click at [738, 248] on icon at bounding box center [749, 254] width 108 height 67
click at [440, 218] on input "f." at bounding box center [440, 215] width 1 height 6
radio input "true"
click at [454, 343] on button "Next" at bounding box center [439, 350] width 149 height 37
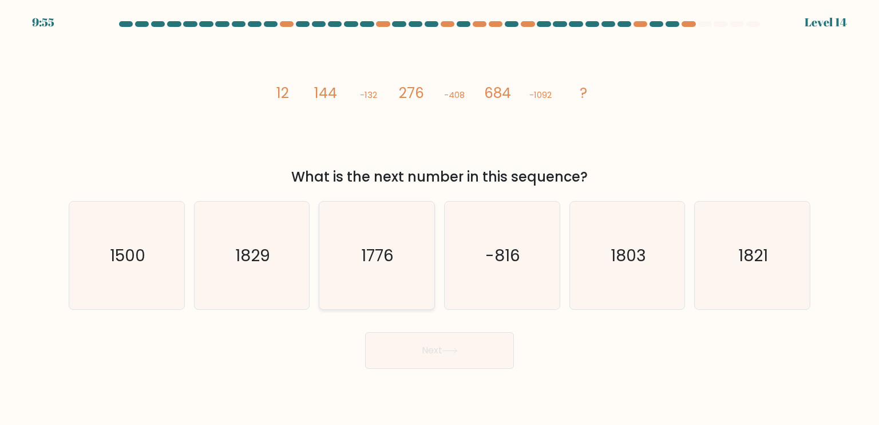
click at [397, 281] on icon "1776" at bounding box center [377, 255] width 108 height 108
click at [440, 218] on input "c. 1776" at bounding box center [440, 215] width 1 height 6
radio input "true"
click at [452, 347] on icon at bounding box center [449, 350] width 15 height 6
click at [445, 342] on button "Next" at bounding box center [439, 350] width 149 height 37
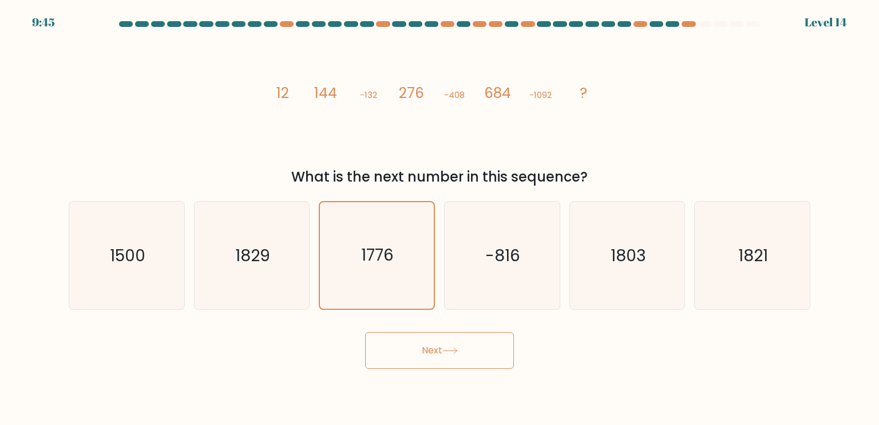
click at [464, 350] on button "Next" at bounding box center [439, 350] width 149 height 37
click at [464, 351] on button "Next" at bounding box center [439, 350] width 149 height 37
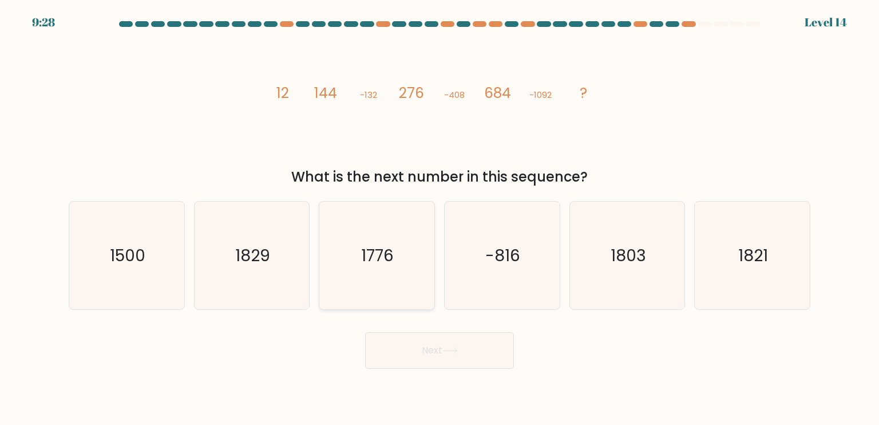
click at [377, 236] on icon "1776" at bounding box center [377, 255] width 108 height 108
click at [440, 218] on input "c. [DATE]" at bounding box center [440, 215] width 1 height 6
radio input "true"
click at [444, 341] on button "Next" at bounding box center [439, 350] width 149 height 37
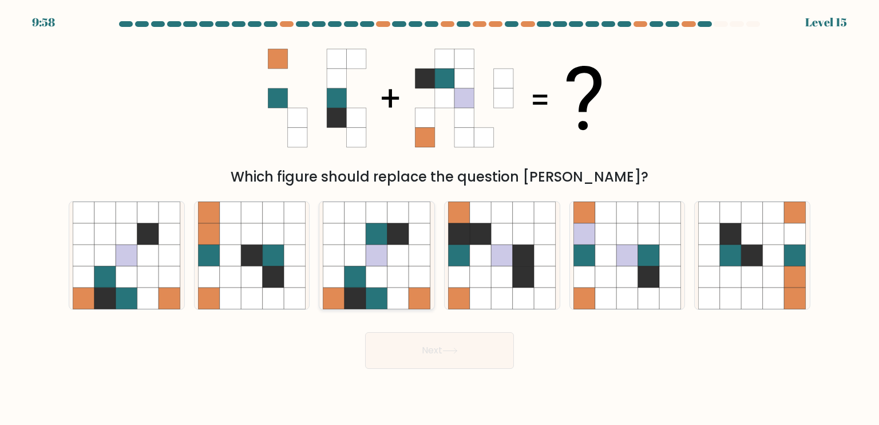
click at [404, 267] on icon at bounding box center [398, 277] width 22 height 22
click at [440, 218] on input "c." at bounding box center [440, 215] width 1 height 6
radio input "true"
click at [430, 345] on button "Next" at bounding box center [439, 350] width 149 height 37
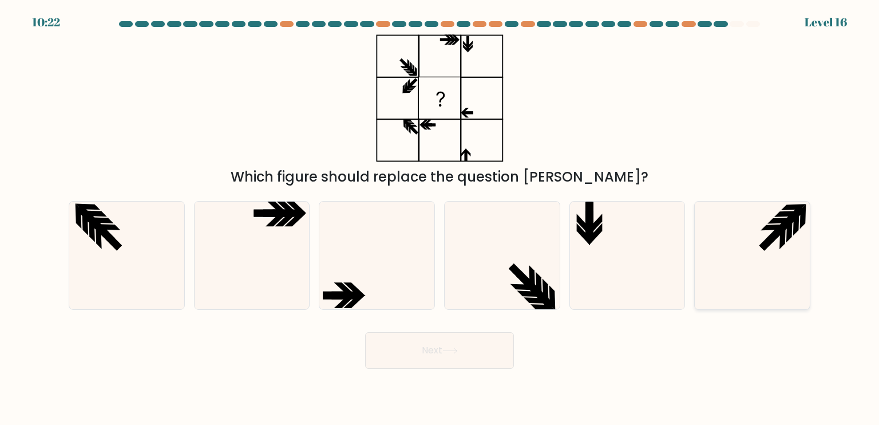
click at [759, 239] on icon at bounding box center [752, 255] width 108 height 108
click at [440, 218] on input "f." at bounding box center [440, 215] width 1 height 6
radio input "true"
click at [610, 222] on icon at bounding box center [627, 255] width 108 height 108
click at [440, 218] on input "e." at bounding box center [440, 215] width 1 height 6
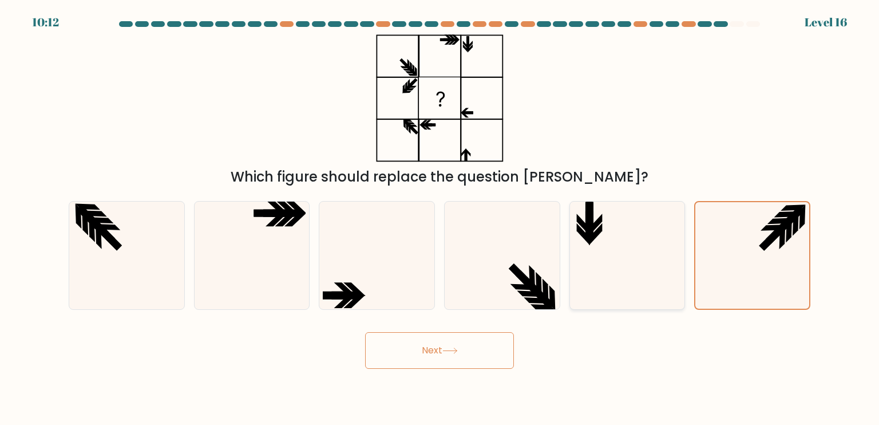
radio input "true"
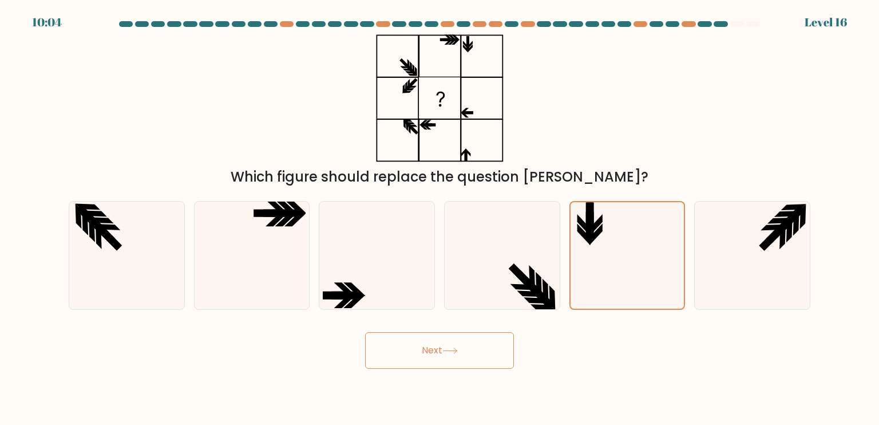
click at [462, 343] on button "Next" at bounding box center [439, 350] width 149 height 37
drag, startPoint x: 608, startPoint y: 363, endPoint x: 536, endPoint y: 363, distance: 72.1
click at [607, 363] on div "Next" at bounding box center [439, 345] width 755 height 45
click at [426, 361] on button "Next" at bounding box center [439, 350] width 149 height 37
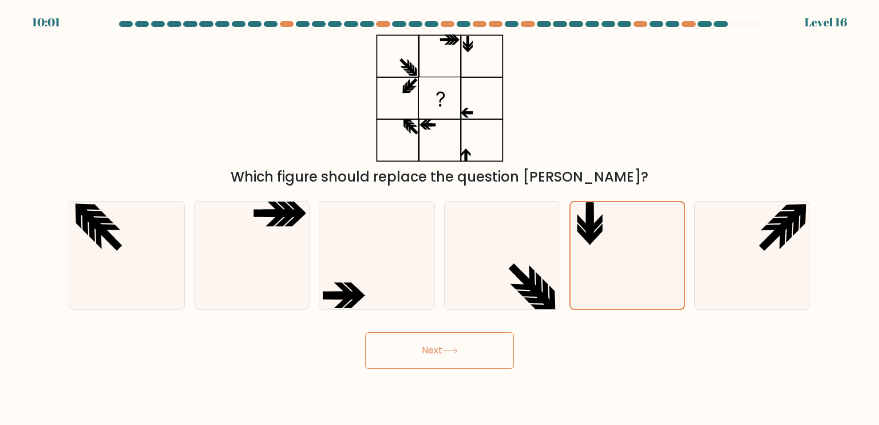
click at [426, 361] on button "Next" at bounding box center [439, 350] width 149 height 37
click at [607, 236] on icon at bounding box center [627, 255] width 108 height 108
click at [440, 218] on input "e." at bounding box center [440, 215] width 1 height 6
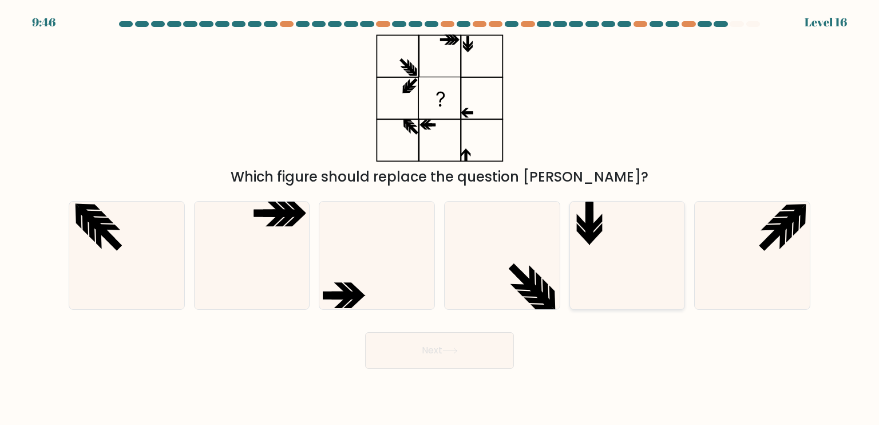
radio input "true"
click at [471, 347] on button "Next" at bounding box center [439, 350] width 149 height 37
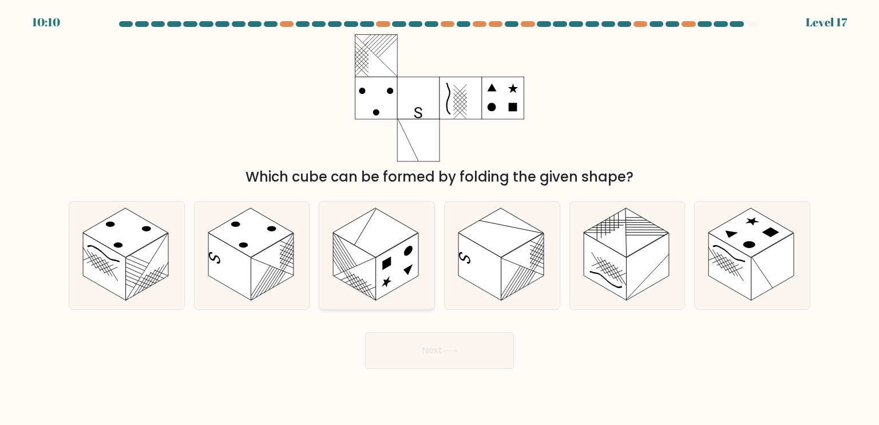
click at [398, 264] on rect at bounding box center [397, 267] width 43 height 68
click at [440, 218] on input "c." at bounding box center [440, 215] width 1 height 6
radio input "true"
click at [729, 280] on rect at bounding box center [730, 266] width 43 height 68
click at [440, 218] on input "f." at bounding box center [440, 215] width 1 height 6
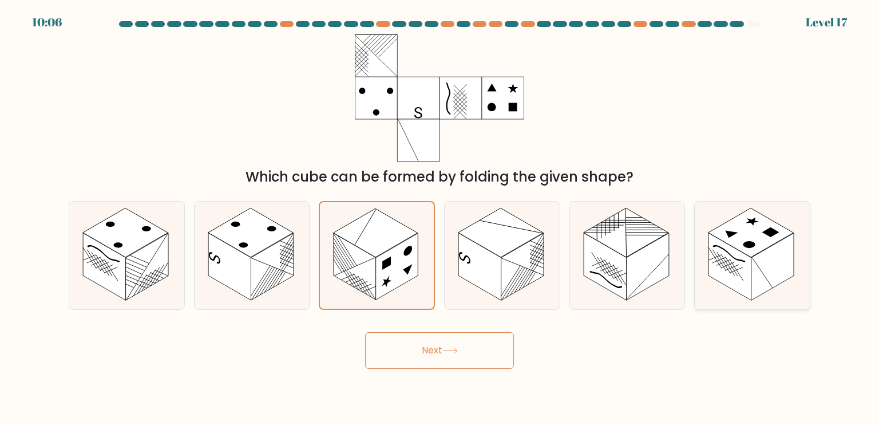
radio input "true"
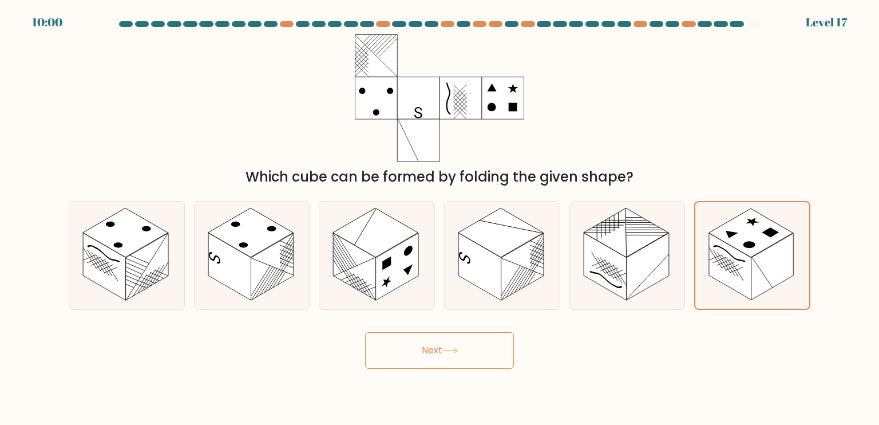
click at [490, 339] on button "Next" at bounding box center [439, 350] width 149 height 37
click at [480, 349] on button "Next" at bounding box center [439, 350] width 149 height 37
click at [767, 265] on rect at bounding box center [772, 267] width 43 height 68
click at [440, 218] on input "f." at bounding box center [440, 215] width 1 height 6
radio input "true"
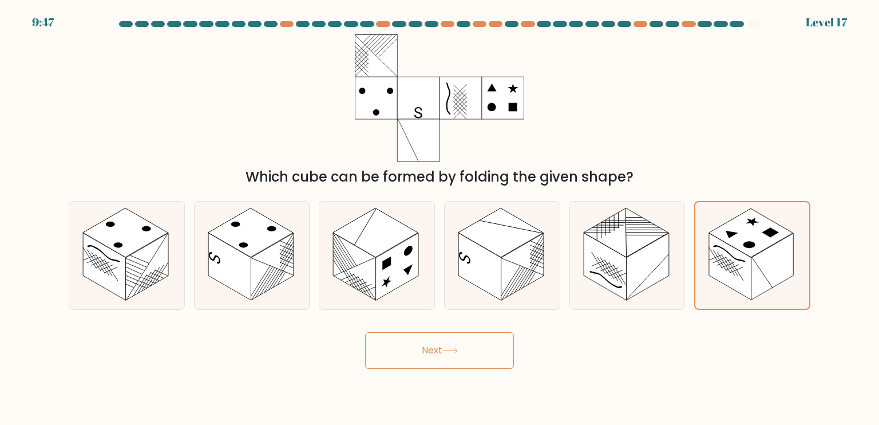
click at [496, 347] on button "Next" at bounding box center [439, 350] width 149 height 37
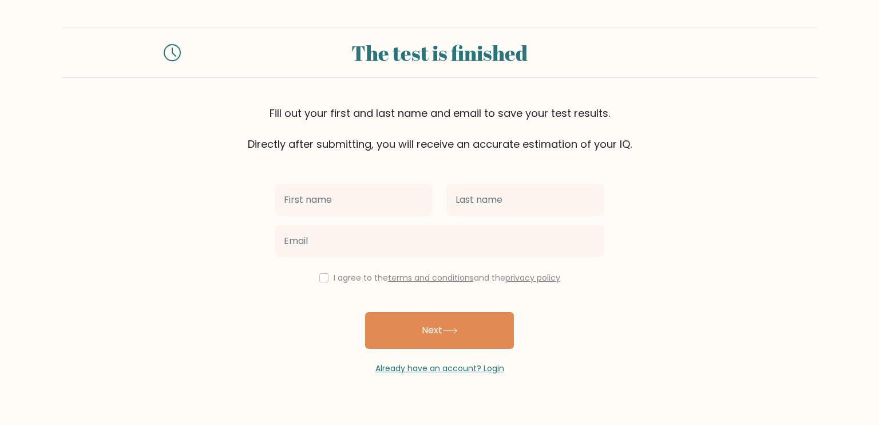
click at [348, 210] on input "text" at bounding box center [354, 200] width 158 height 32
type input "[PERSON_NAME]"
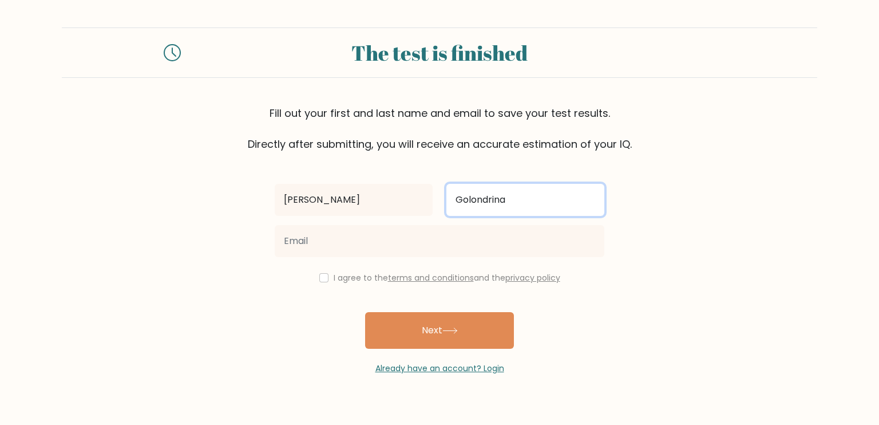
type input "Golondrina"
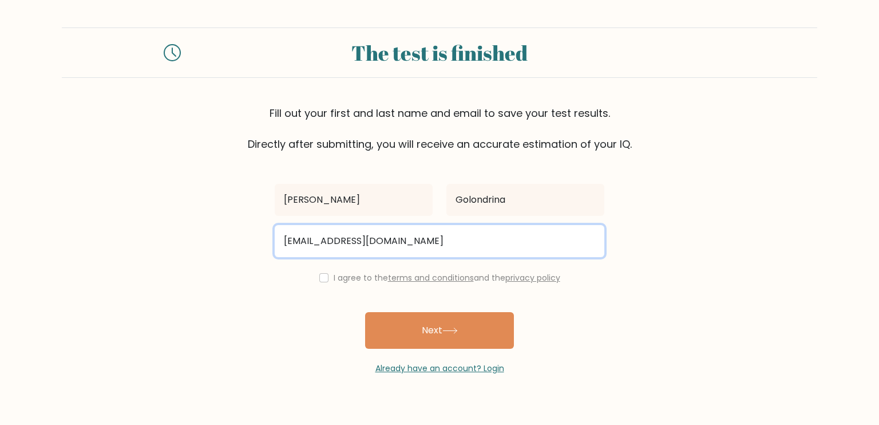
type input "[EMAIL_ADDRESS][DOMAIN_NAME]"
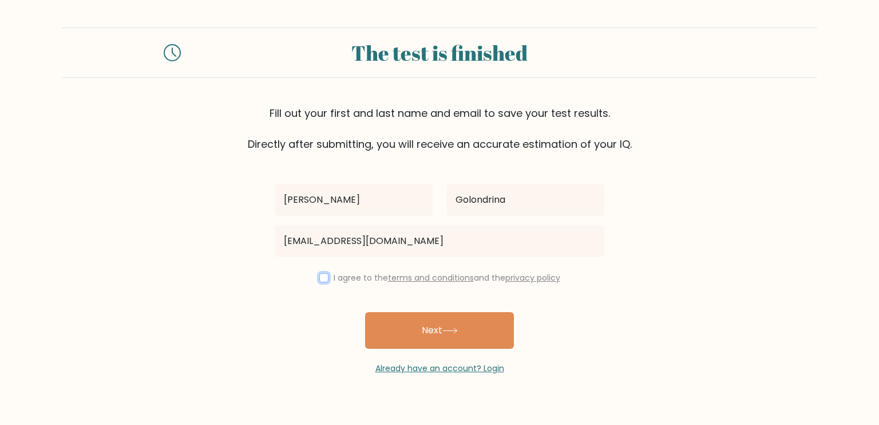
click at [325, 281] on input "checkbox" at bounding box center [323, 277] width 9 height 9
checkbox input "true"
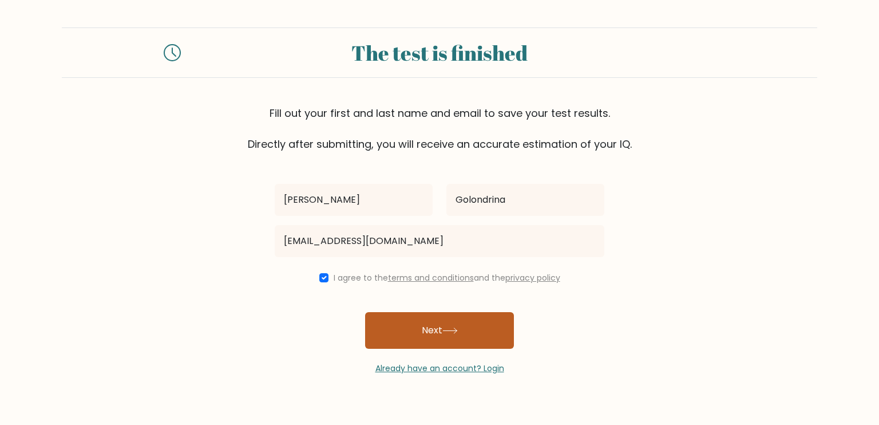
click at [447, 323] on button "Next" at bounding box center [439, 330] width 149 height 37
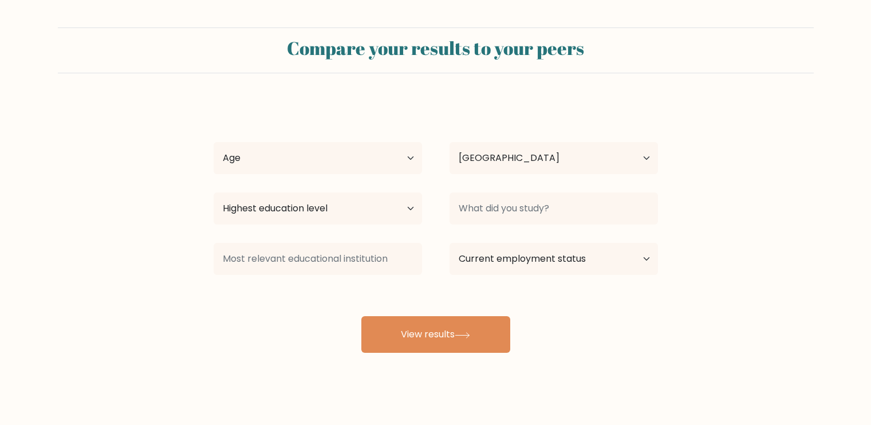
select select "PH"
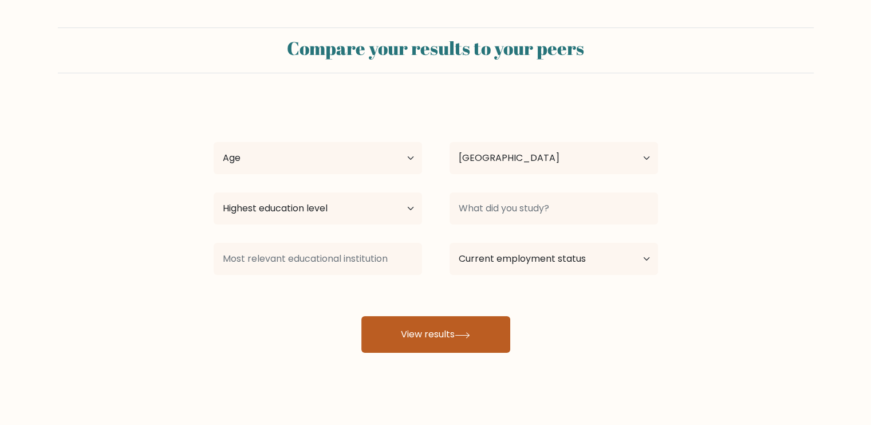
click at [452, 336] on button "View results" at bounding box center [435, 334] width 149 height 37
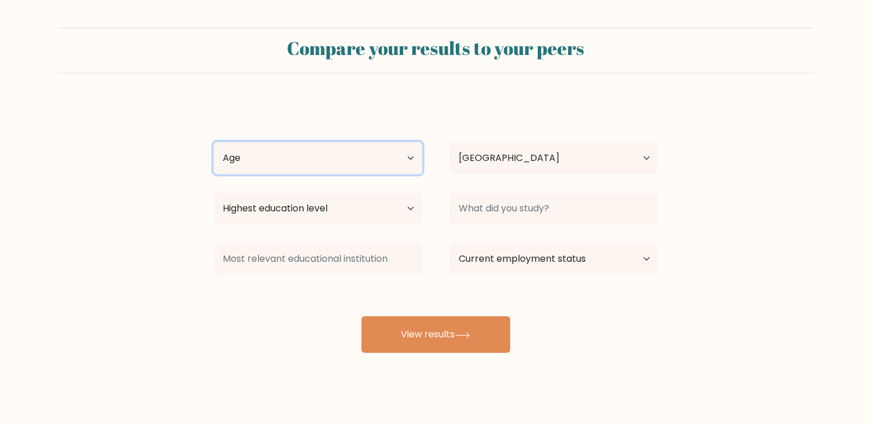
drag, startPoint x: 410, startPoint y: 148, endPoint x: 404, endPoint y: 171, distance: 23.2
click at [410, 148] on select "Age Under 18 years old 18-24 years old 25-34 years old 35-44 years old 45-54 ye…" at bounding box center [317, 158] width 208 height 32
click at [213, 142] on select "Age Under 18 years old 18-24 years old 25-34 years old 35-44 years old 45-54 ye…" at bounding box center [317, 158] width 208 height 32
click at [339, 159] on select "Age Under 18 years old 18-24 years old 25-34 years old 35-44 years old 45-54 ye…" at bounding box center [317, 158] width 208 height 32
select select "18_24"
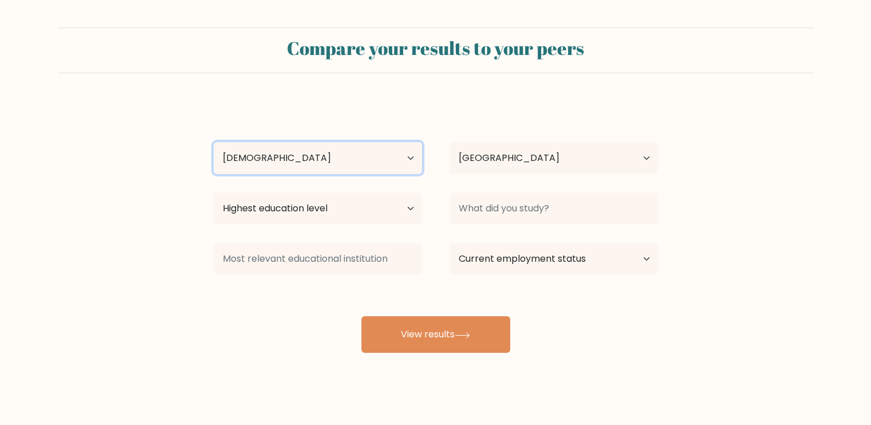
click at [213, 142] on select "Age Under 18 years old 18-24 years old 25-34 years old 35-44 years old 45-54 ye…" at bounding box center [317, 158] width 208 height 32
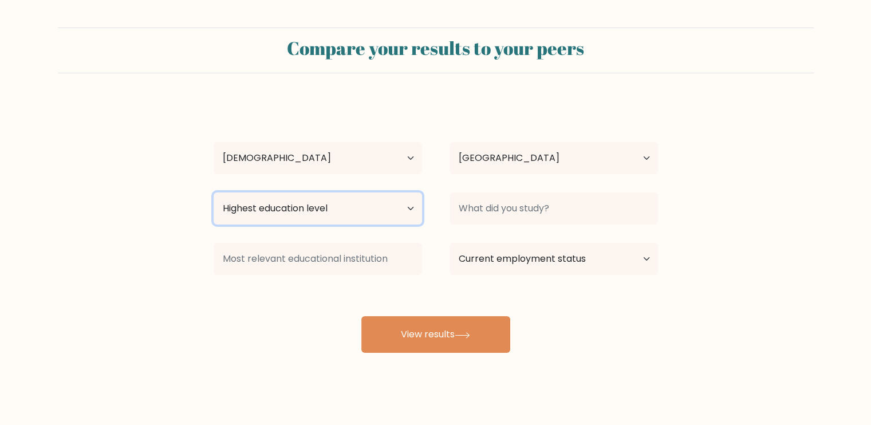
click at [318, 207] on select "Highest education level No schooling Primary Lower Secondary Upper Secondary Oc…" at bounding box center [317, 208] width 208 height 32
drag, startPoint x: 356, startPoint y: 206, endPoint x: 359, endPoint y: 216, distance: 10.7
click at [358, 205] on select "Highest education level No schooling Primary Lower Secondary Upper Secondary Oc…" at bounding box center [317, 208] width 208 height 32
select select "upper_secondary"
click at [213, 192] on select "Highest education level No schooling Primary Lower Secondary Upper Secondary Oc…" at bounding box center [317, 208] width 208 height 32
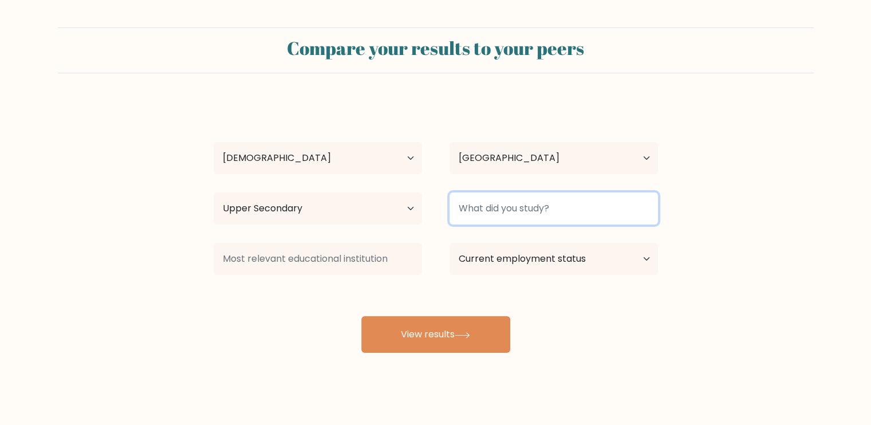
click at [496, 217] on input at bounding box center [553, 208] width 208 height 32
type input "N"
type input "S"
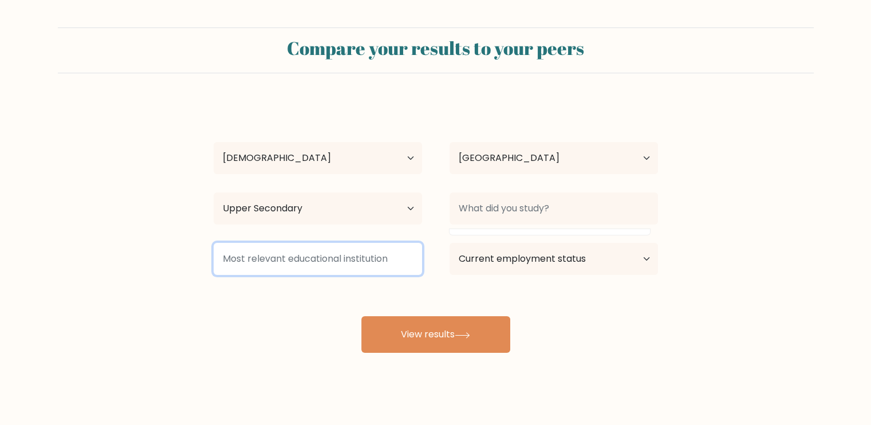
click at [410, 252] on input at bounding box center [317, 259] width 208 height 32
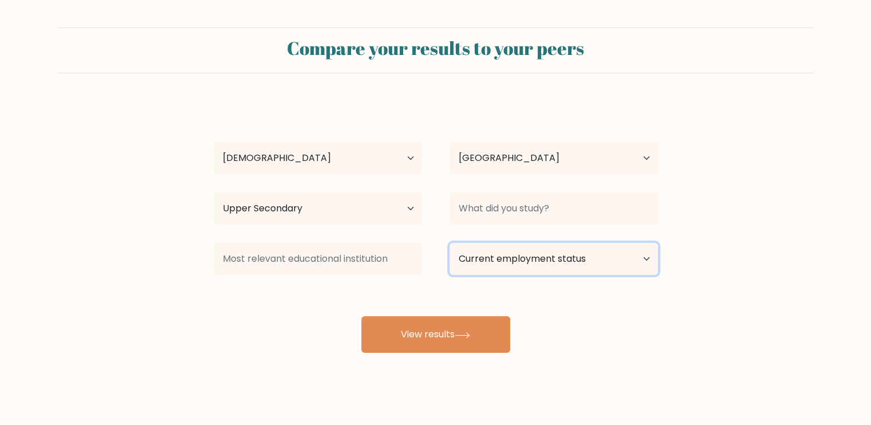
drag, startPoint x: 492, startPoint y: 259, endPoint x: 497, endPoint y: 267, distance: 10.0
click at [492, 259] on select "Current employment status Employed Student Retired Other / prefer not to answer" at bounding box center [553, 259] width 208 height 32
select select "other"
click at [449, 243] on select "Current employment status Employed Student Retired Other / prefer not to answer" at bounding box center [553, 259] width 208 height 32
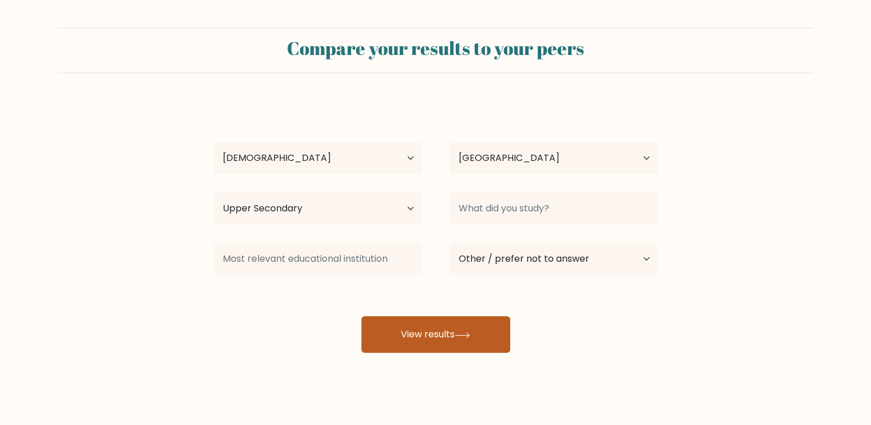
click at [486, 329] on button "View results" at bounding box center [435, 334] width 149 height 37
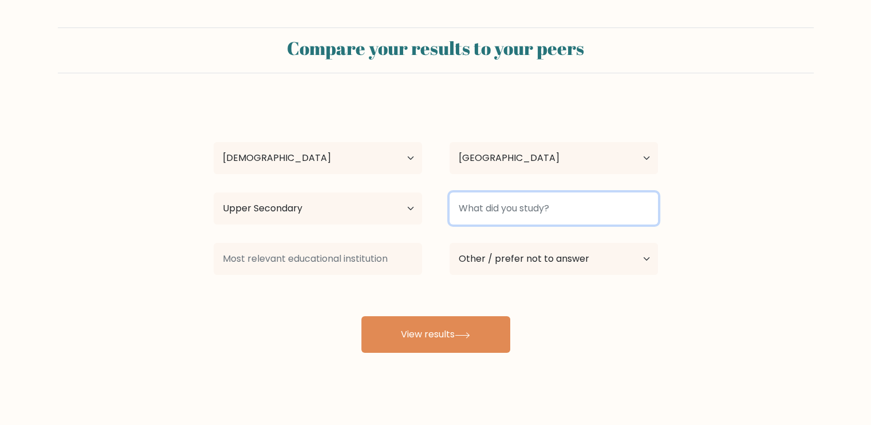
click at [569, 215] on input at bounding box center [553, 208] width 208 height 32
click at [561, 204] on input at bounding box center [553, 208] width 208 height 32
type input "n"
type input "S"
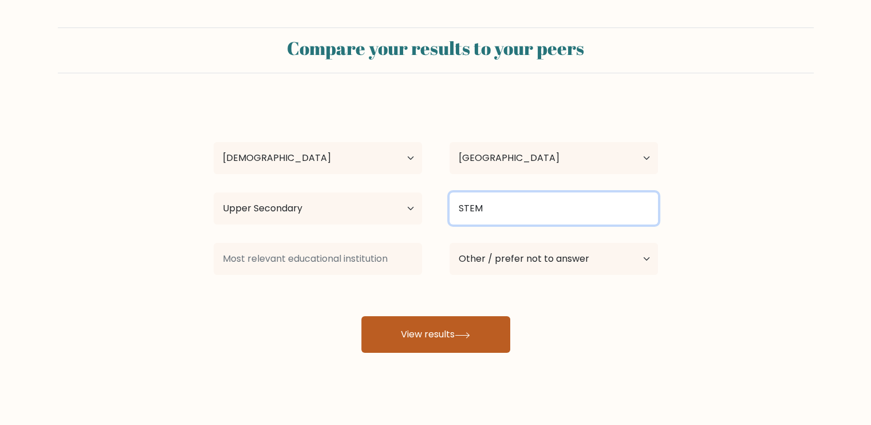
type input "STEM"
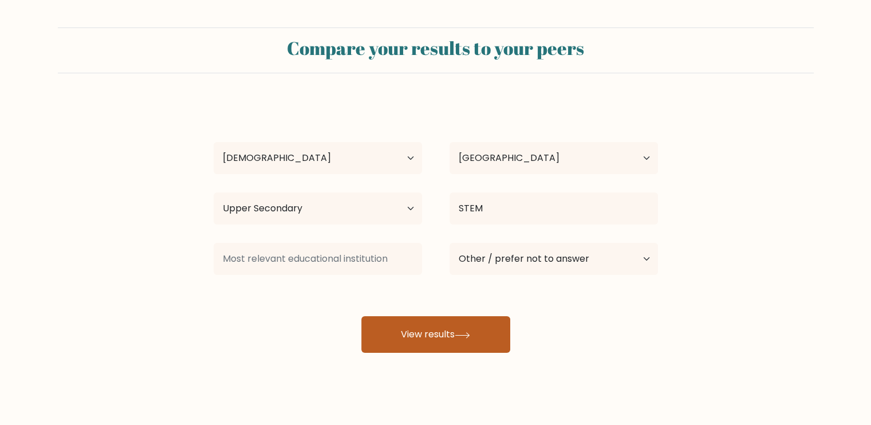
click at [469, 350] on button "View results" at bounding box center [435, 334] width 149 height 37
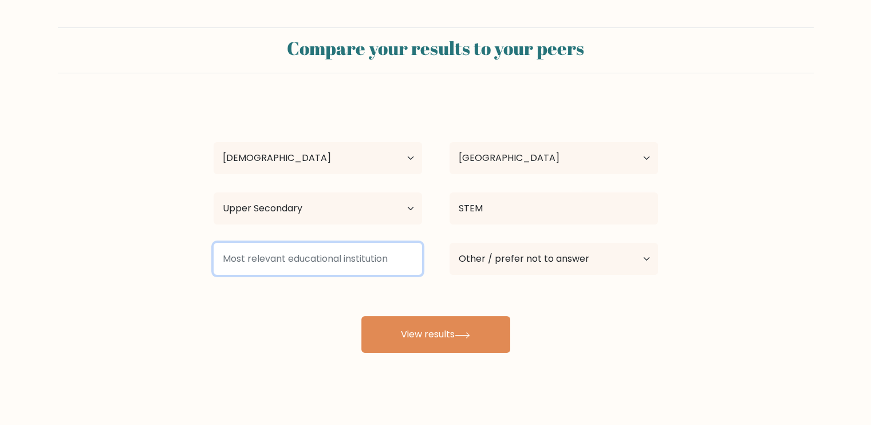
click at [353, 262] on input at bounding box center [317, 259] width 208 height 32
click at [315, 263] on input at bounding box center [317, 259] width 208 height 32
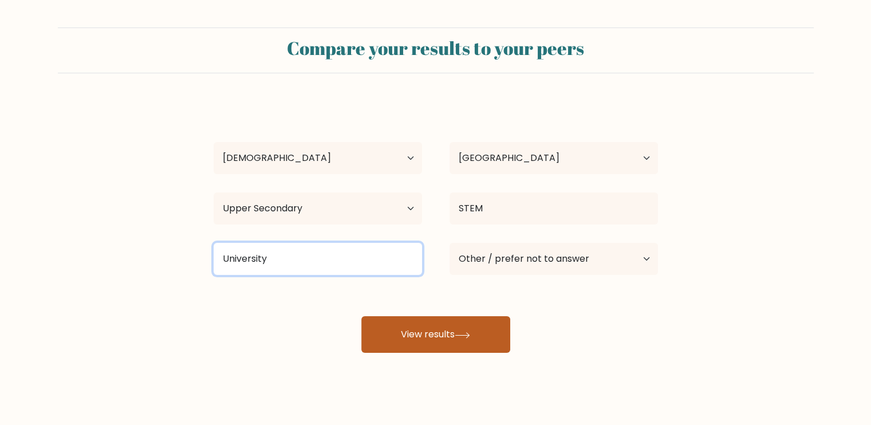
type input "University"
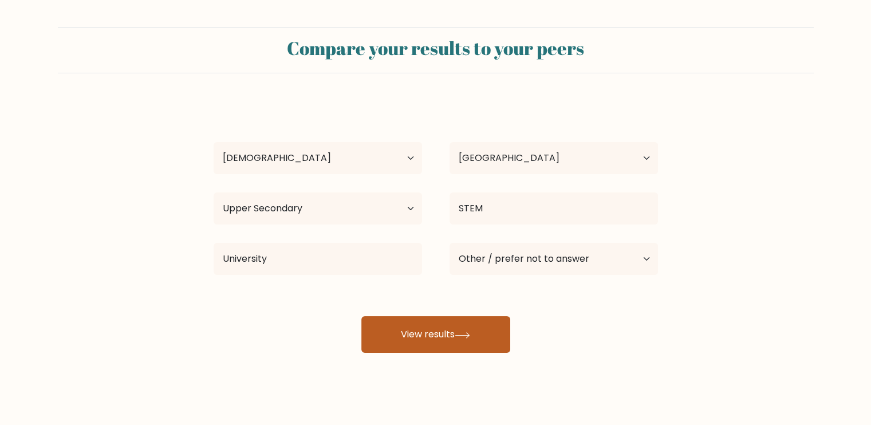
click at [465, 329] on button "View results" at bounding box center [435, 334] width 149 height 37
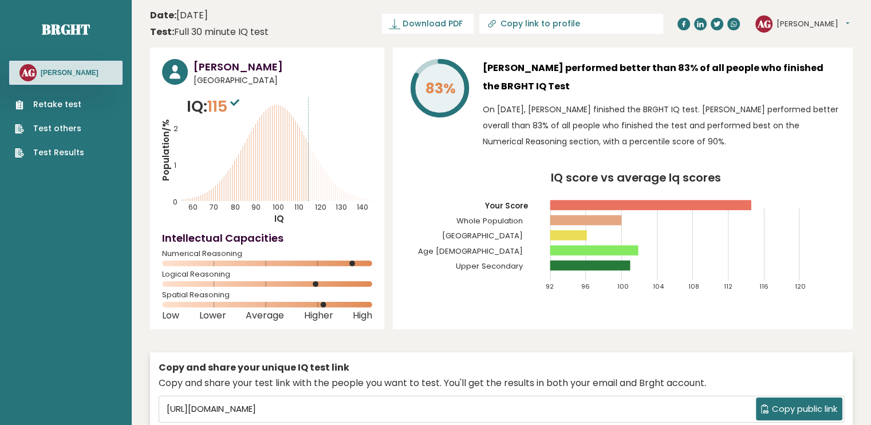
drag, startPoint x: 813, startPoint y: 0, endPoint x: 555, endPoint y: 100, distance: 276.7
click at [555, 100] on div "[PERSON_NAME] performed better than 83% of all people who finished the BRGHT IQ…" at bounding box center [661, 107] width 358 height 96
click at [69, 103] on link "Retake test" at bounding box center [49, 104] width 69 height 12
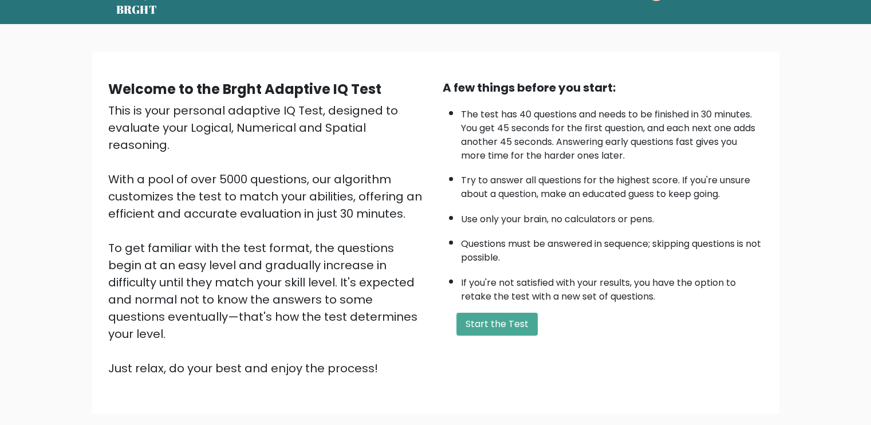
scroll to position [99, 0]
